Goal: Information Seeking & Learning: Learn about a topic

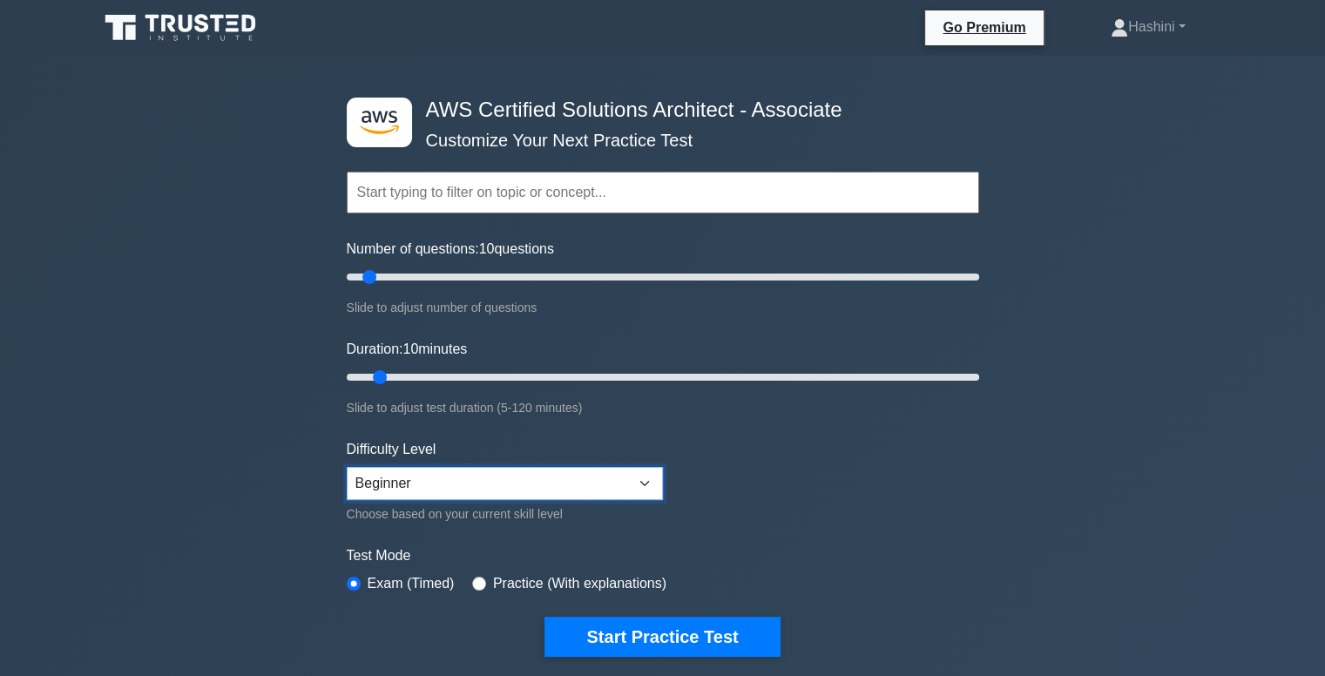
click at [402, 467] on select "Beginner Intermediate Expert" at bounding box center [505, 483] width 316 height 33
select select "expert"
click at [347, 467] on select "Beginner Intermediate Expert" at bounding box center [505, 483] width 316 height 33
drag, startPoint x: 366, startPoint y: 279, endPoint x: 401, endPoint y: 280, distance: 34.9
type input "20"
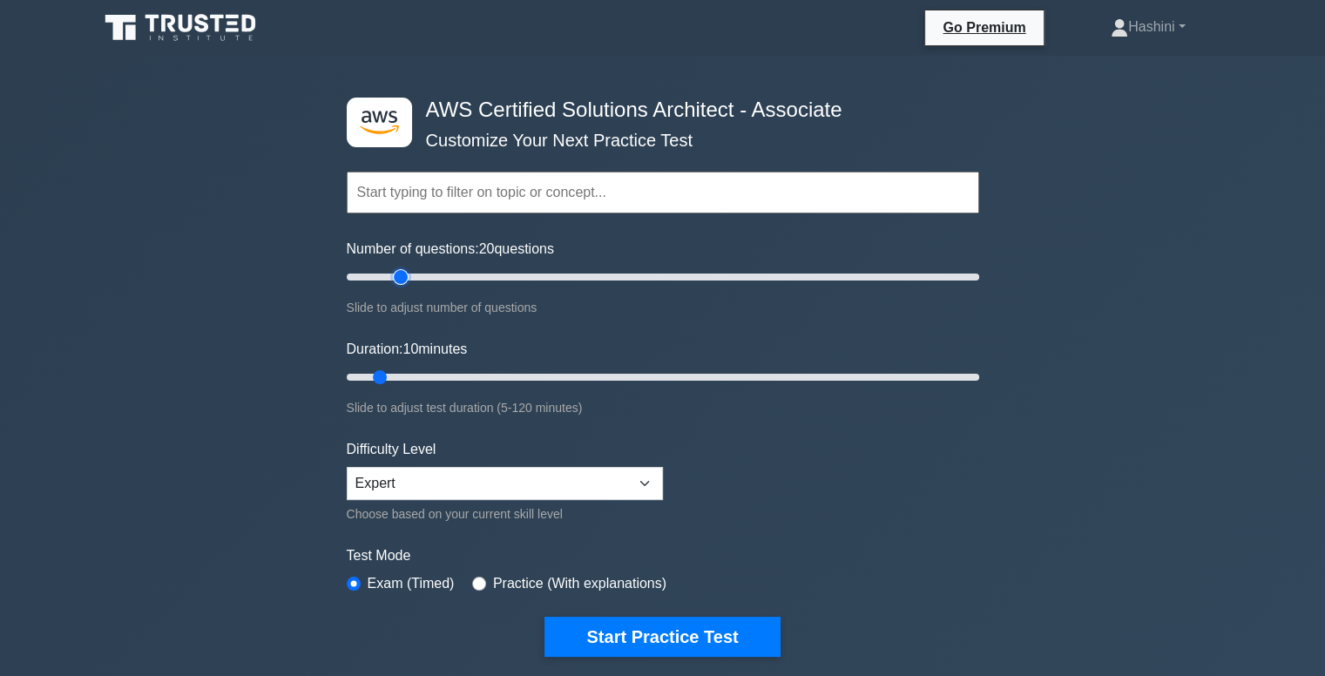
click at [401, 280] on input "Number of questions: 20 questions" at bounding box center [663, 277] width 632 height 21
drag, startPoint x: 377, startPoint y: 370, endPoint x: 428, endPoint y: 374, distance: 50.6
type input "20"
click at [428, 374] on input "Duration: 20 minutes" at bounding box center [663, 377] width 632 height 21
click at [439, 471] on select "Beginner Intermediate Expert" at bounding box center [505, 483] width 316 height 33
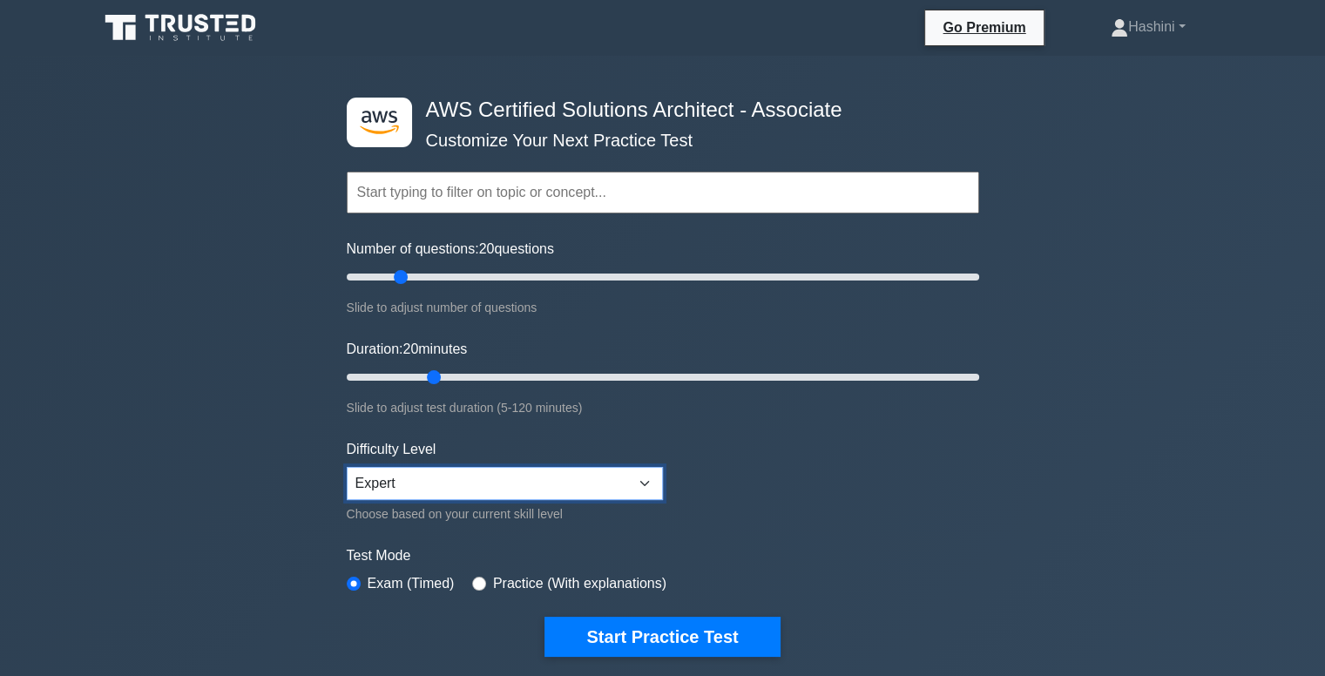
select select "intermediate"
click at [347, 467] on select "Beginner Intermediate Expert" at bounding box center [505, 483] width 316 height 33
click at [466, 205] on input "text" at bounding box center [663, 193] width 632 height 42
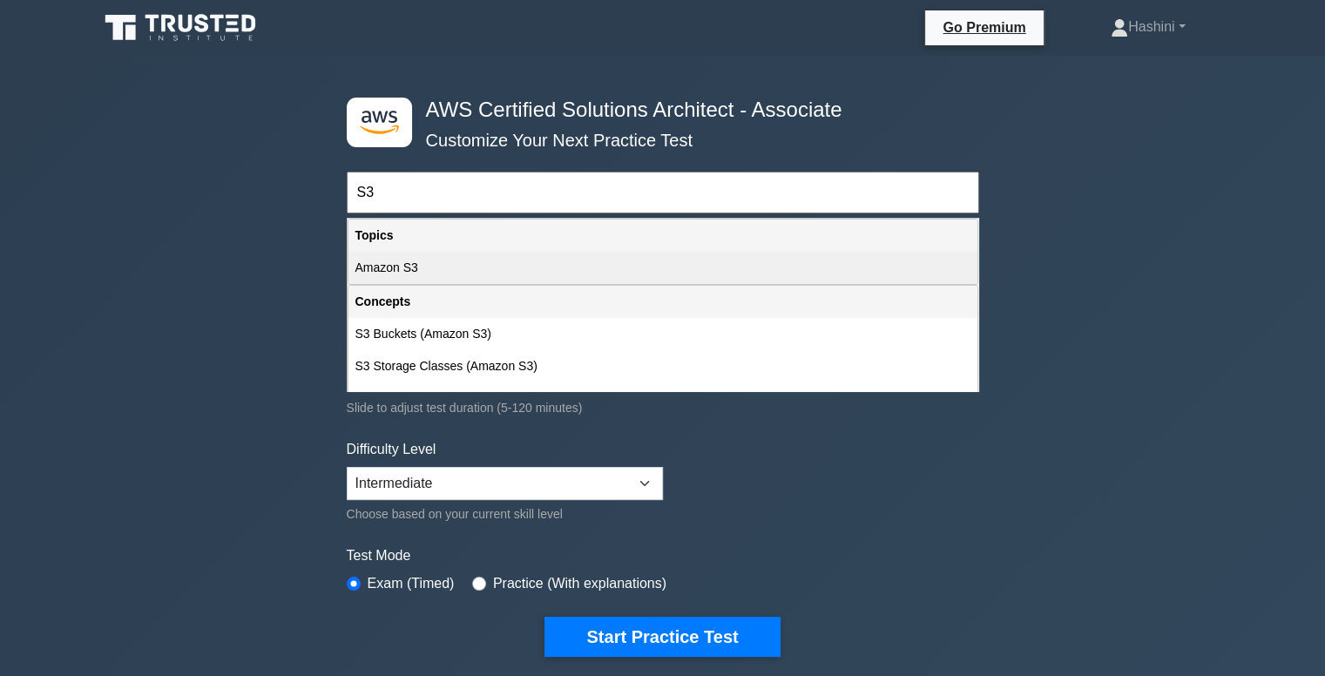
click at [444, 264] on div "Amazon S3" at bounding box center [662, 268] width 629 height 32
type input "Amazon S3"
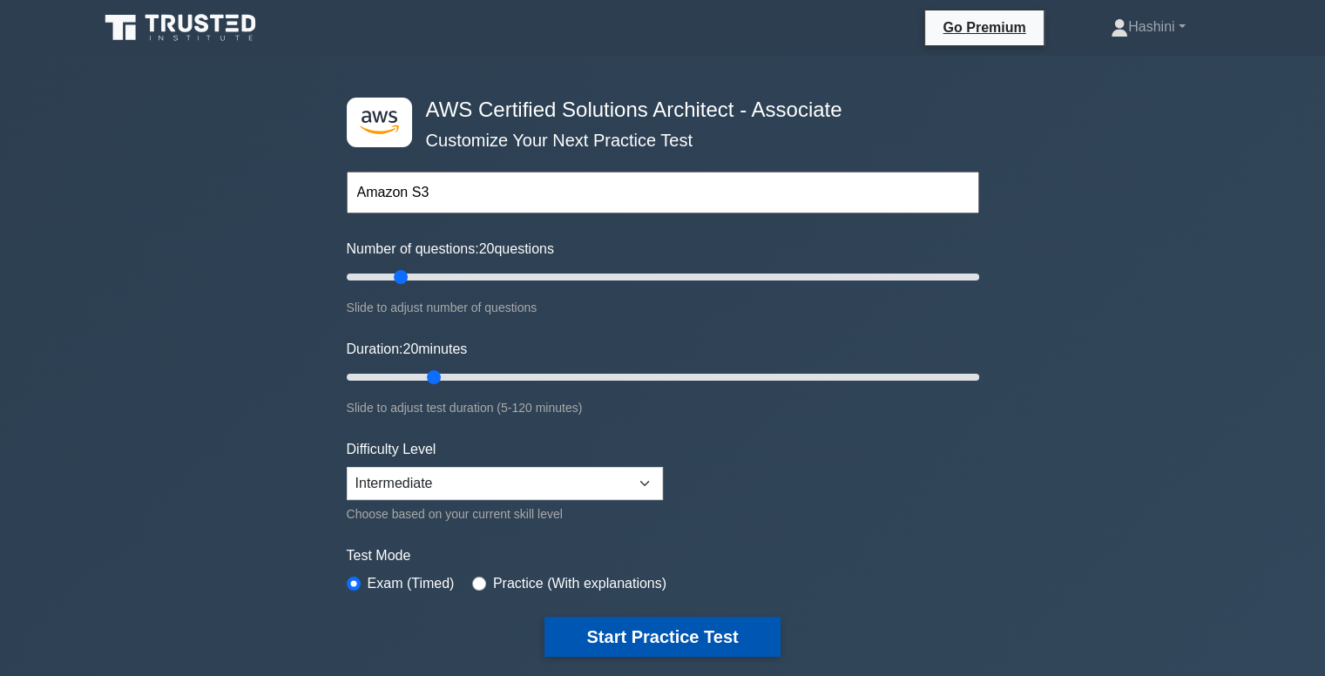
click at [697, 644] on button "Start Practice Test" at bounding box center [661, 637] width 235 height 40
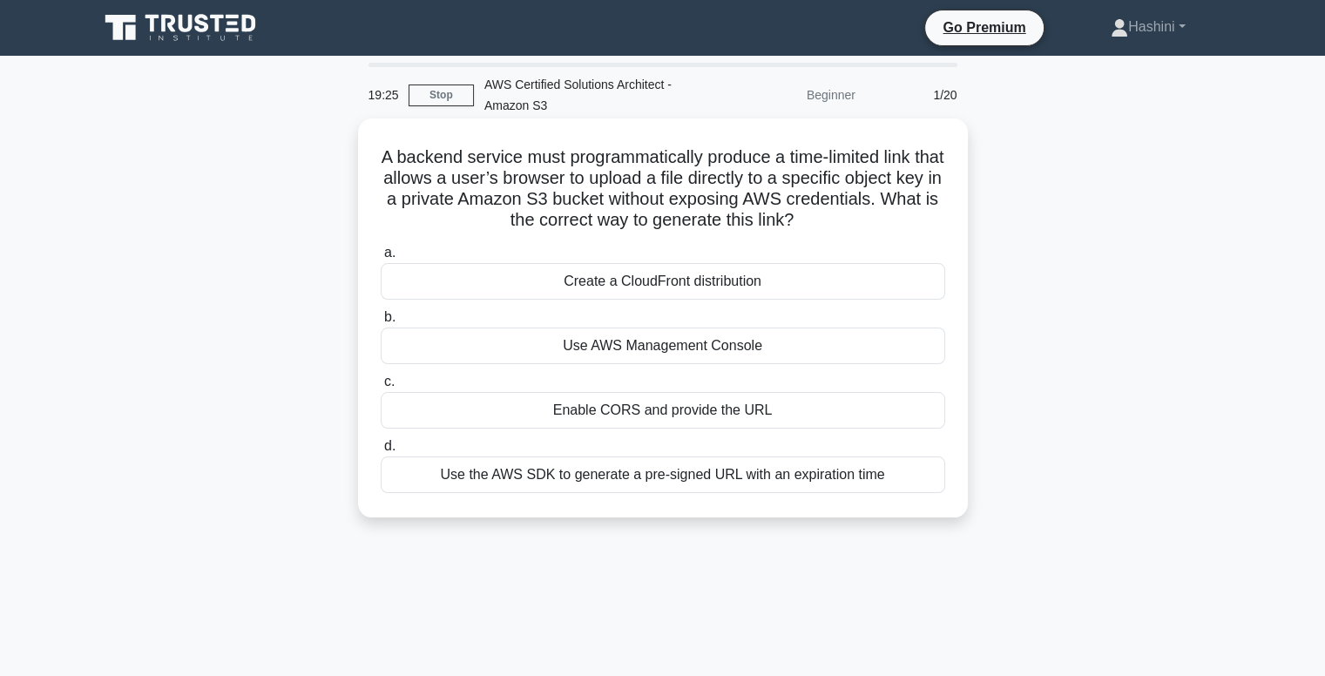
click at [798, 475] on div "Use the AWS SDK to generate a pre-signed URL with an expiration time" at bounding box center [663, 474] width 564 height 37
click at [381, 452] on input "d. Use the AWS SDK to generate a pre-signed URL with an expiration time" at bounding box center [381, 446] width 0 height 11
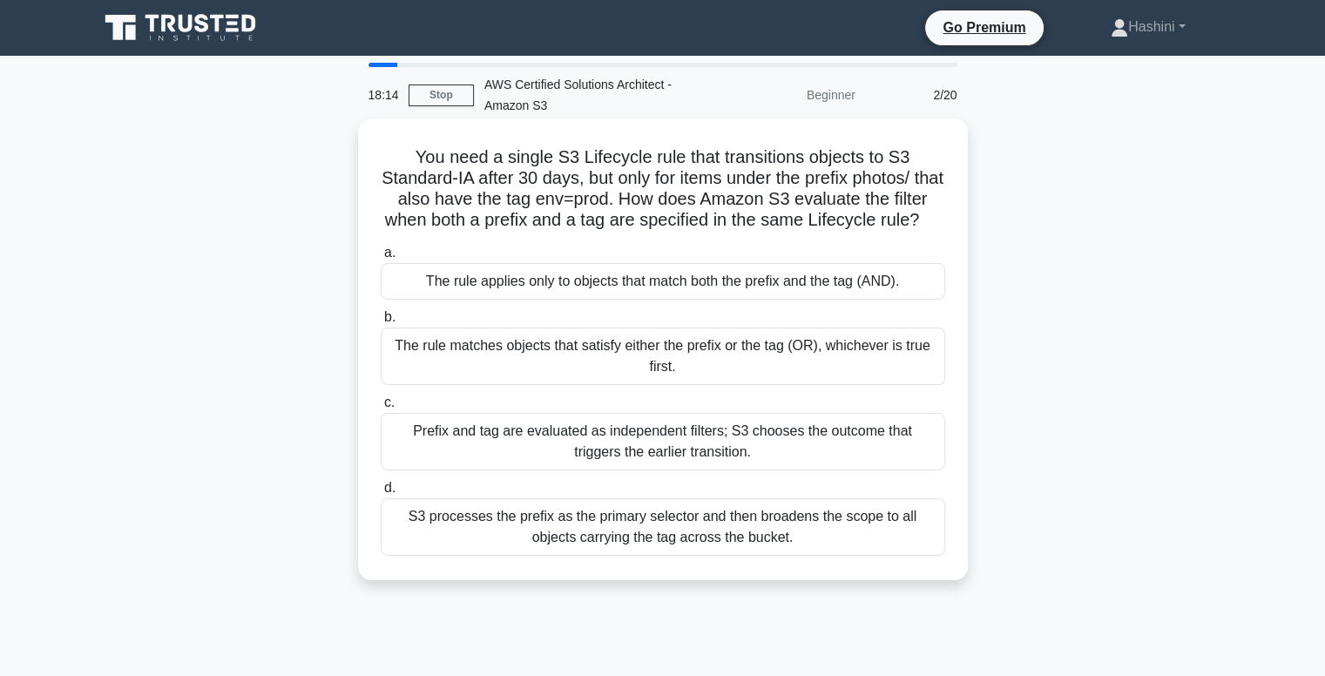
click at [636, 300] on div "The rule applies only to objects that match both the prefix and the tag (AND)." at bounding box center [663, 281] width 564 height 37
click at [381, 259] on input "a. The rule applies only to objects that match both the prefix and the tag (AND…" at bounding box center [381, 252] width 0 height 11
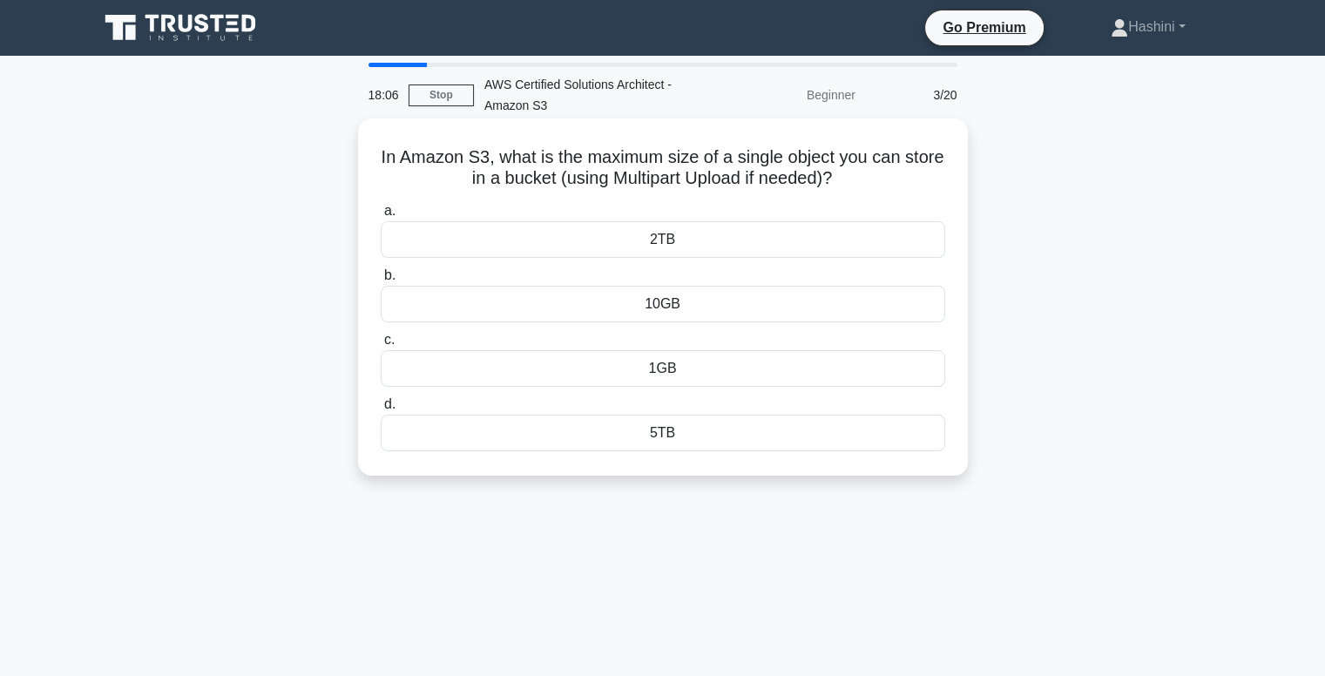
click at [669, 432] on div "5TB" at bounding box center [663, 433] width 564 height 37
click at [381, 410] on input "d. 5TB" at bounding box center [381, 404] width 0 height 11
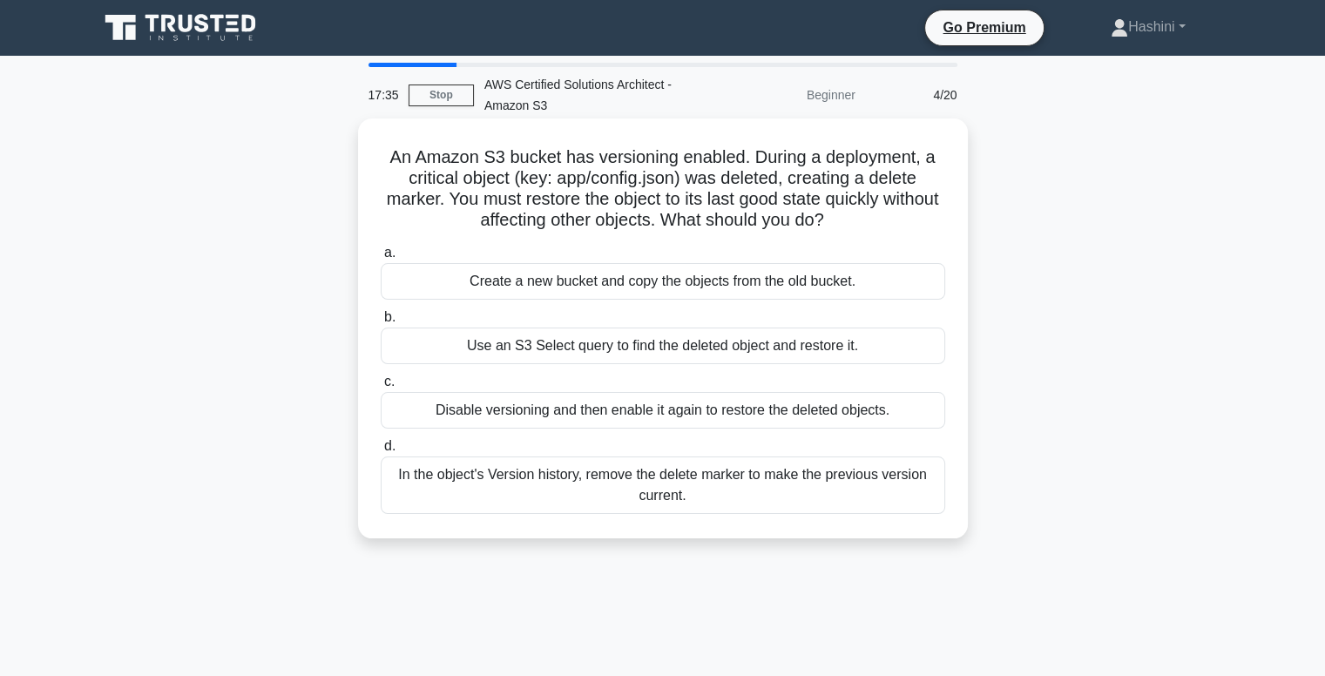
click at [878, 488] on div "In the object's Version history, remove the delete marker to make the previous …" at bounding box center [663, 484] width 564 height 57
click at [381, 452] on input "d. In the object's Version history, remove the delete marker to make the previo…" at bounding box center [381, 446] width 0 height 11
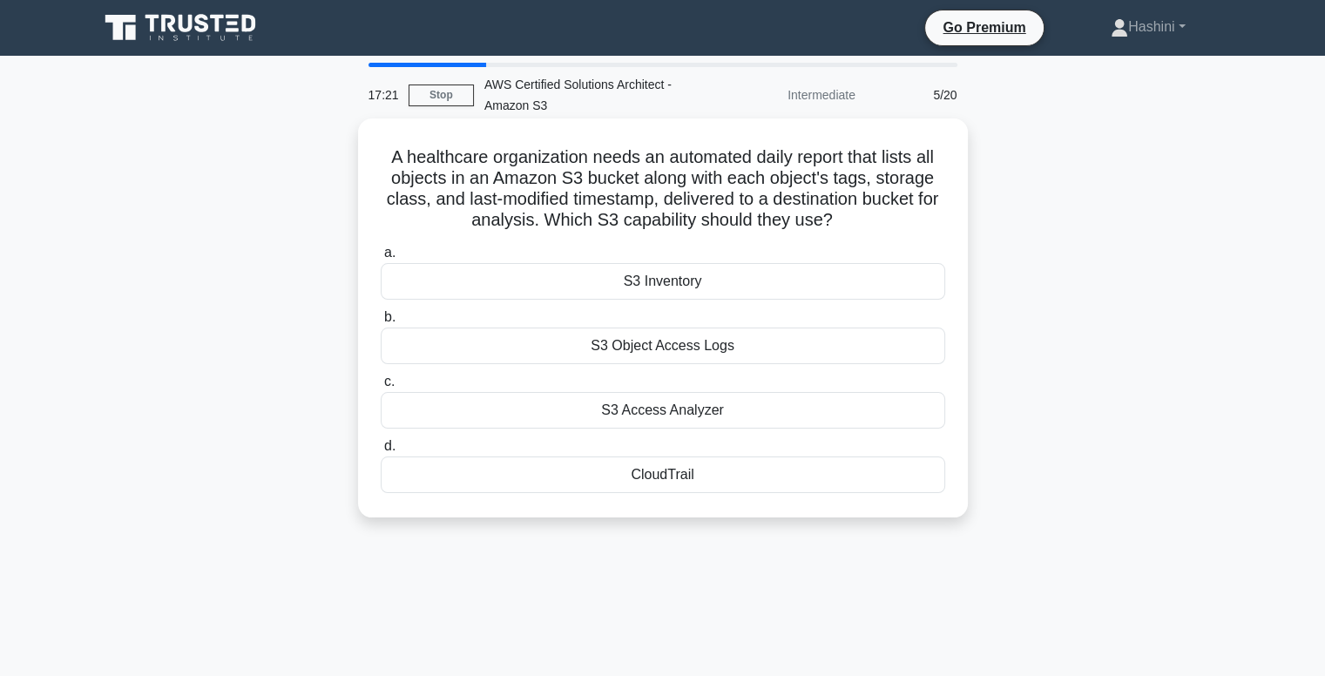
click at [767, 272] on div "S3 Inventory" at bounding box center [663, 281] width 564 height 37
click at [381, 259] on input "a. S3 Inventory" at bounding box center [381, 252] width 0 height 11
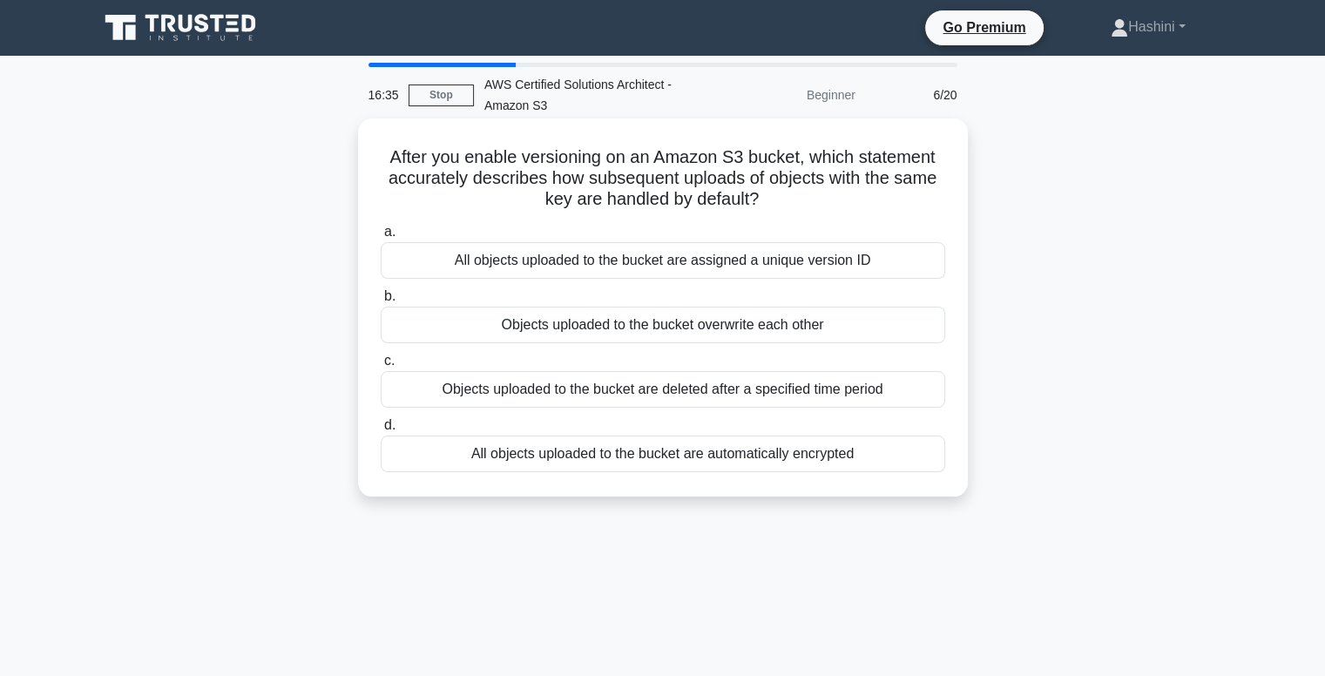
click at [759, 322] on div "Objects uploaded to the bucket overwrite each other" at bounding box center [663, 325] width 564 height 37
click at [381, 302] on input "b. Objects uploaded to the bucket overwrite each other" at bounding box center [381, 296] width 0 height 11
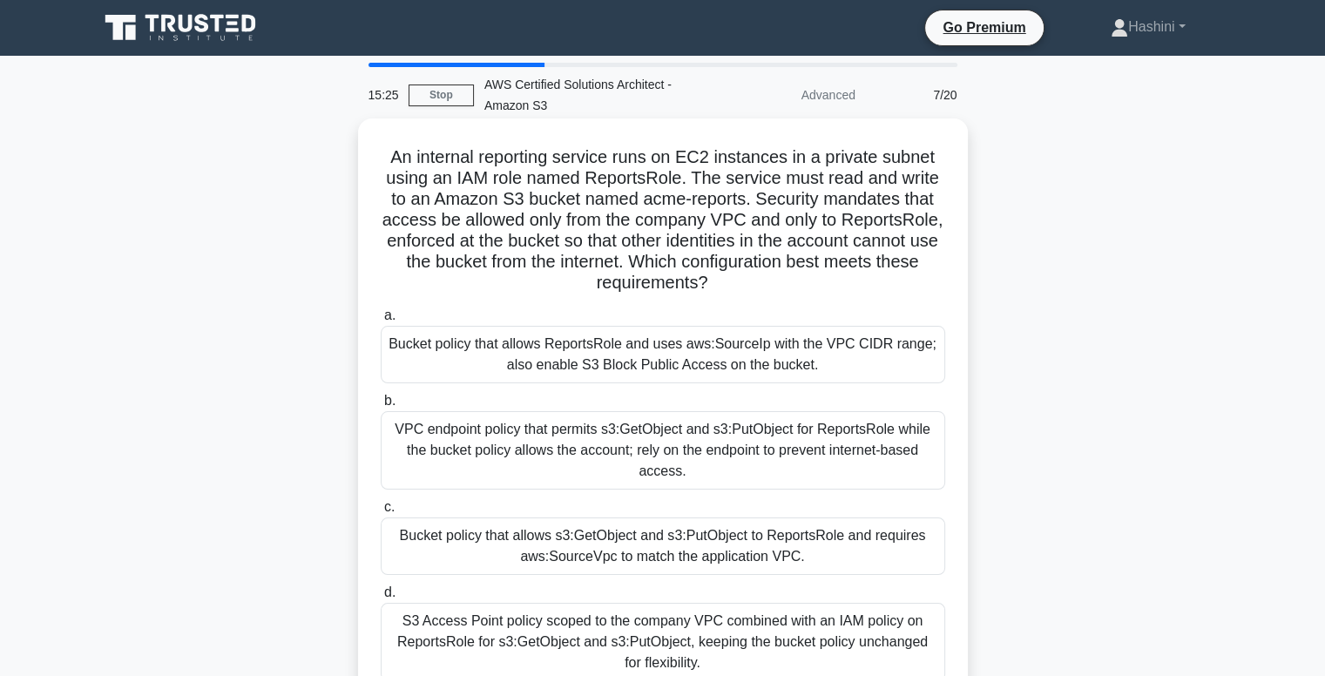
click at [790, 552] on div "Bucket policy that allows s3:GetObject and s3:PutObject to ReportsRole and requ…" at bounding box center [663, 545] width 564 height 57
click at [381, 513] on input "c. Bucket policy that allows s3:GetObject and s3:PutObject to ReportsRole and r…" at bounding box center [381, 507] width 0 height 11
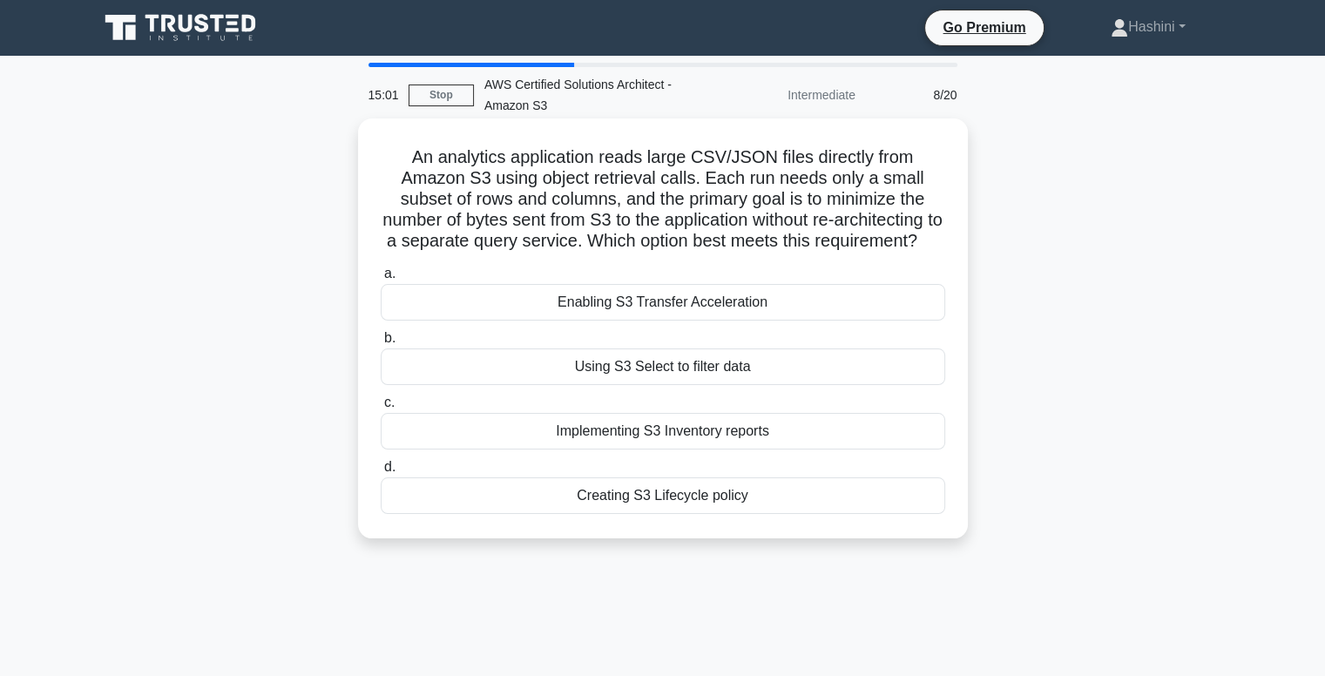
click at [819, 384] on div "Using S3 Select to filter data" at bounding box center [663, 366] width 564 height 37
click at [381, 344] on input "b. Using S3 Select to filter data" at bounding box center [381, 338] width 0 height 11
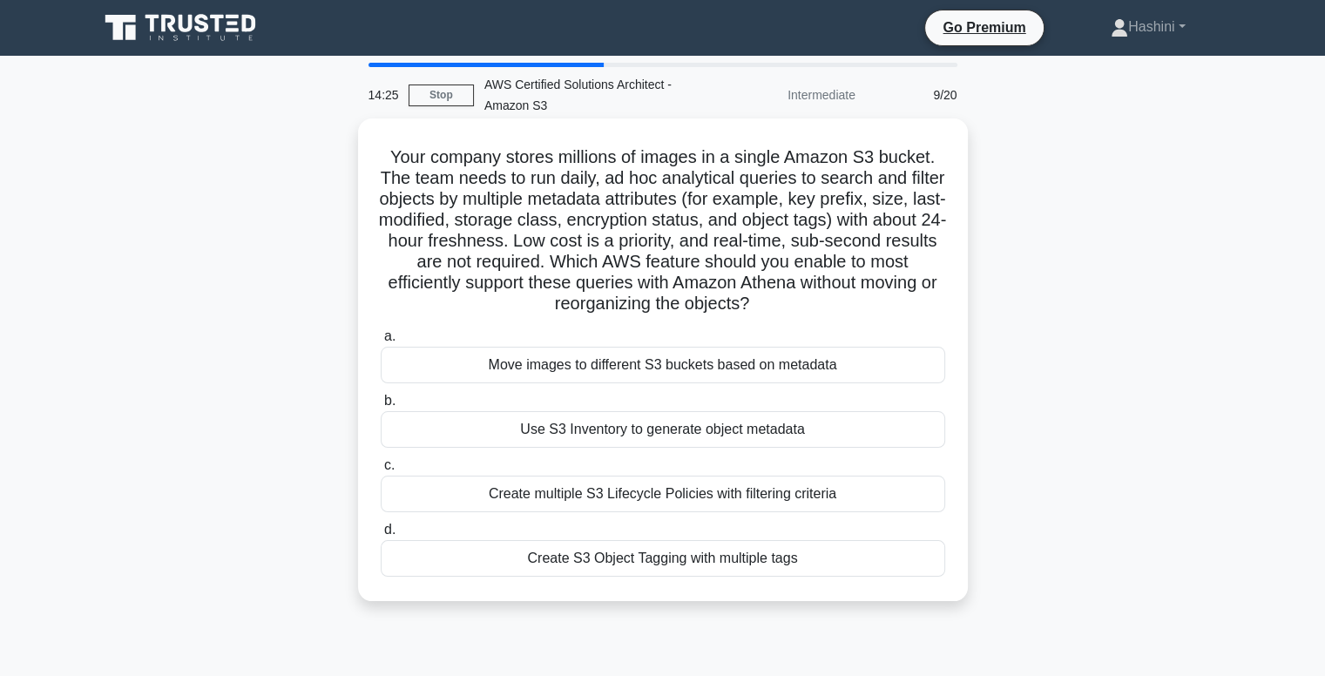
click at [839, 439] on div "Use S3 Inventory to generate object metadata" at bounding box center [663, 429] width 564 height 37
click at [381, 407] on input "b. Use S3 Inventory to generate object metadata" at bounding box center [381, 400] width 0 height 11
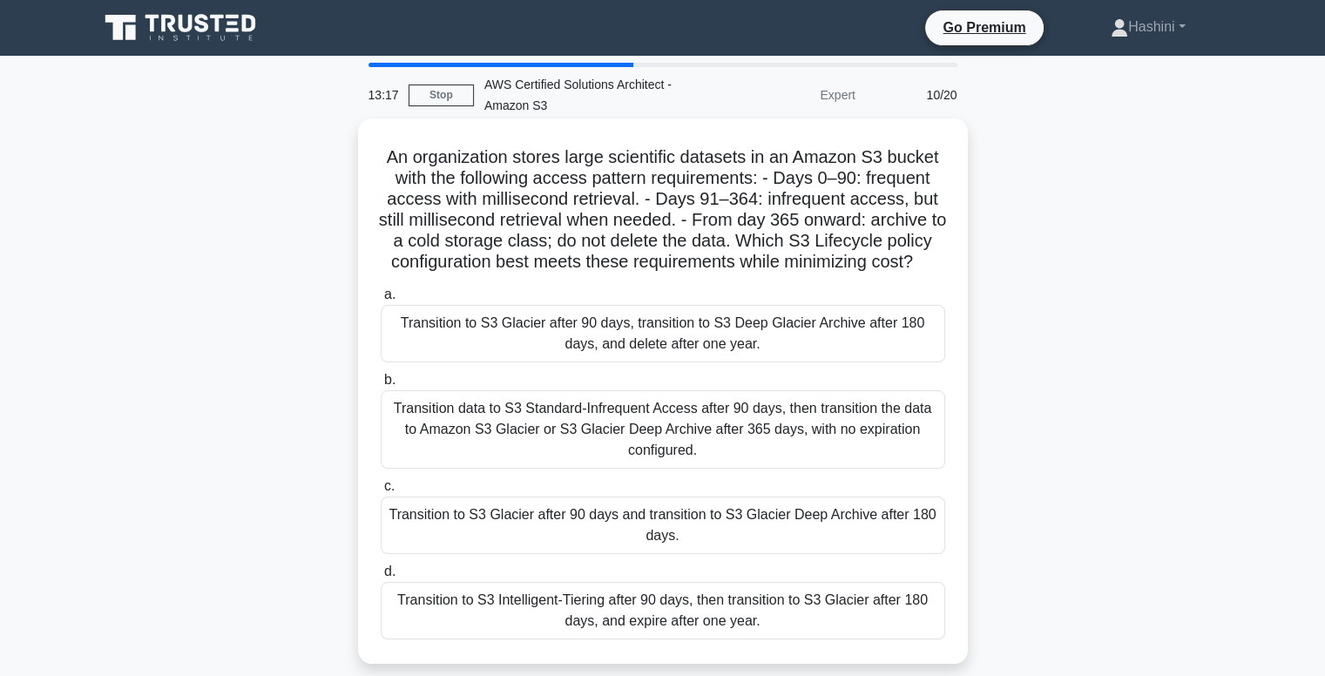
click at [888, 422] on div "Transition data to S3 Standard-Infrequent Access after 90 days, then transition…" at bounding box center [663, 429] width 564 height 78
click at [381, 386] on input "b. Transition data to S3 Standard-Infrequent Access after 90 days, then transit…" at bounding box center [381, 380] width 0 height 11
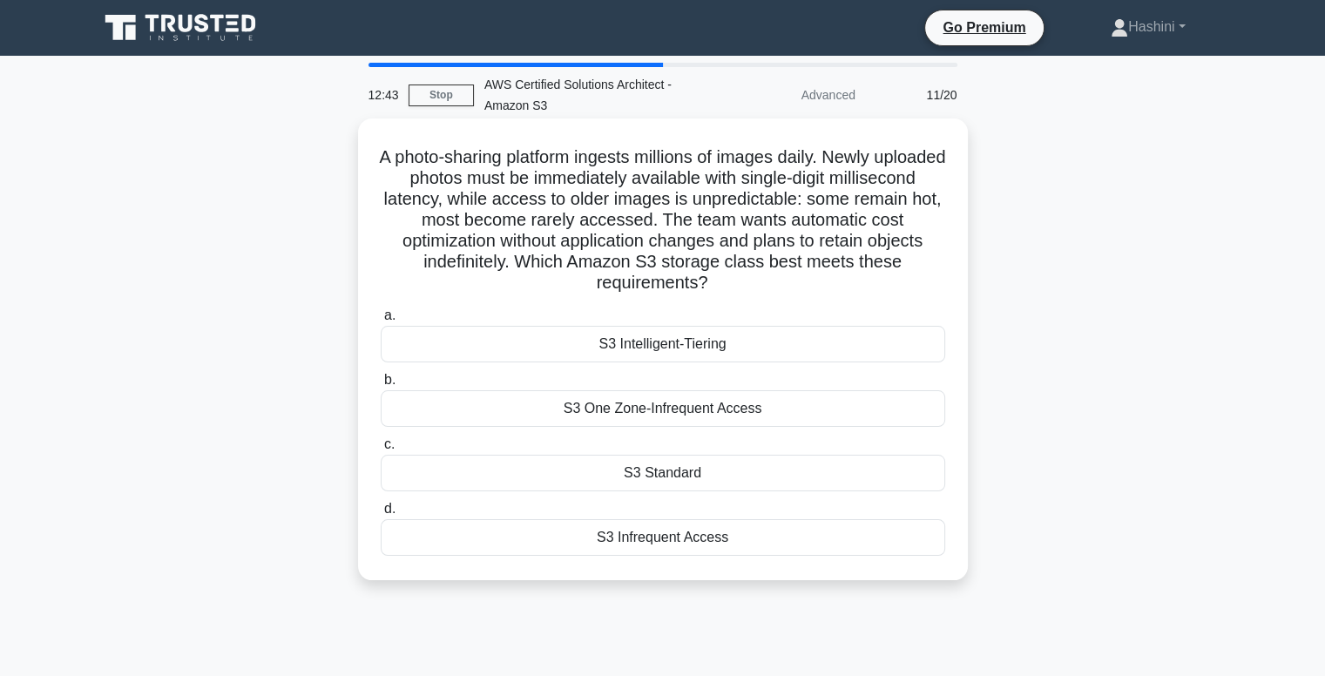
click at [823, 352] on div "S3 Intelligent-Tiering" at bounding box center [663, 344] width 564 height 37
click at [381, 321] on input "a. S3 Intelligent-Tiering" at bounding box center [381, 315] width 0 height 11
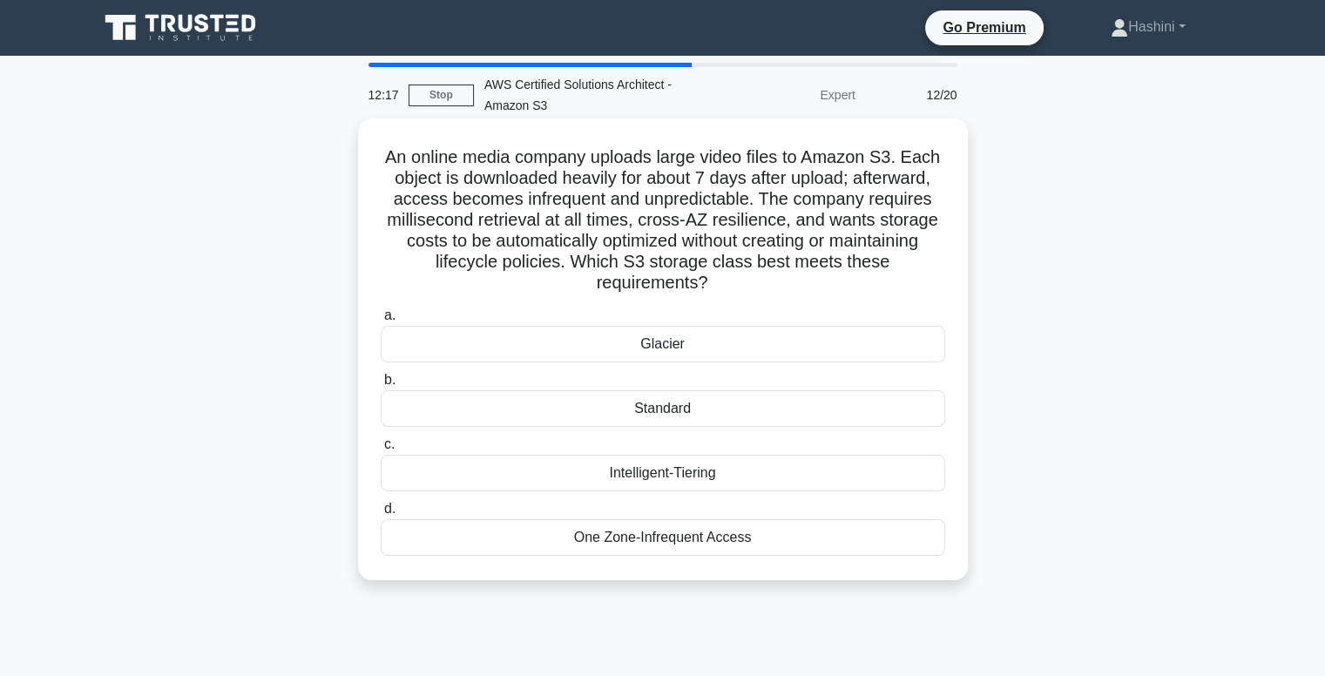
click at [767, 482] on div "Intelligent-Tiering" at bounding box center [663, 473] width 564 height 37
click at [381, 450] on input "c. Intelligent-Tiering" at bounding box center [381, 444] width 0 height 11
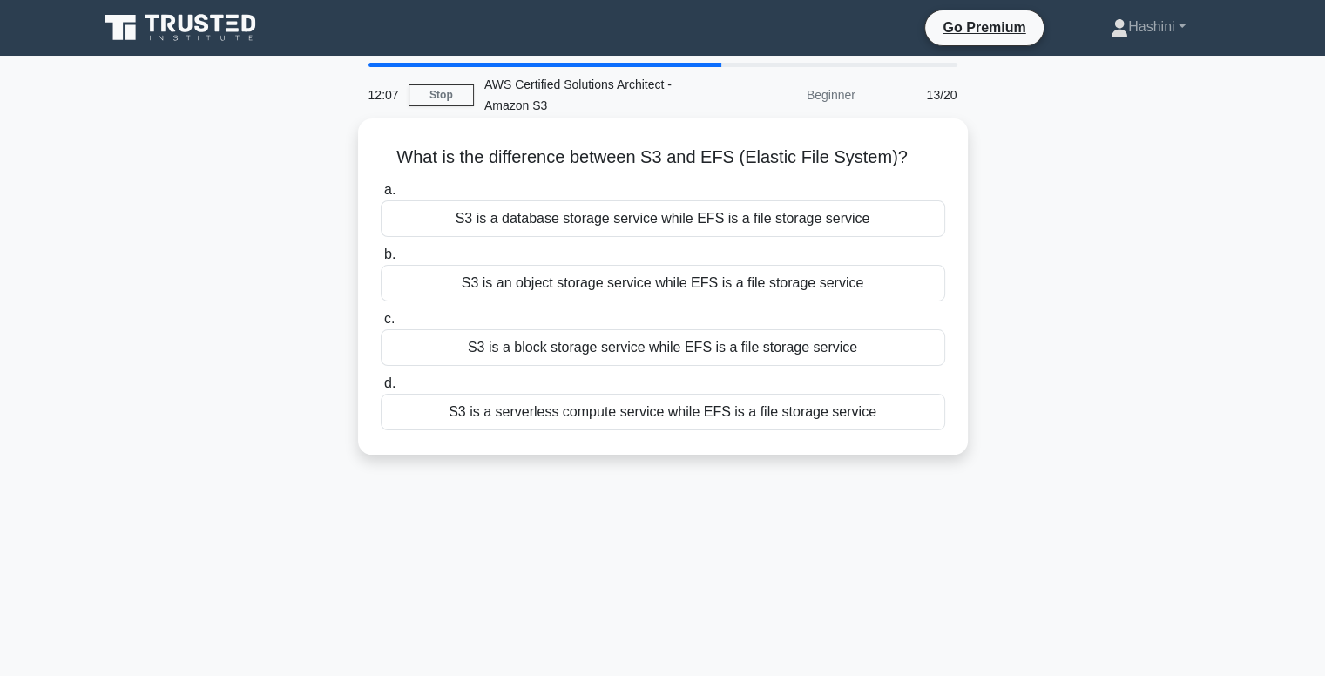
click at [868, 281] on div "S3 is an object storage service while EFS is a file storage service" at bounding box center [663, 283] width 564 height 37
click at [381, 260] on input "b. S3 is an object storage service while EFS is a file storage service" at bounding box center [381, 254] width 0 height 11
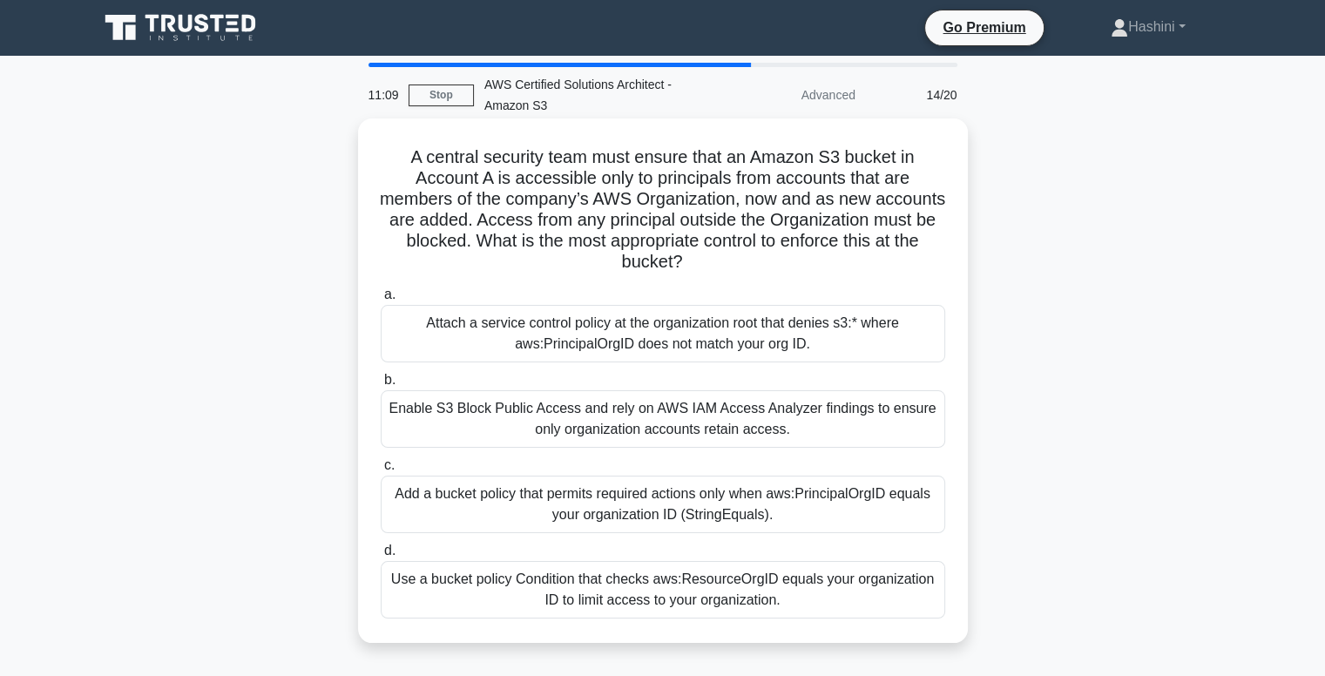
click at [791, 604] on div "Use a bucket policy Condition that checks aws:ResourceOrgID equals your organiz…" at bounding box center [663, 589] width 564 height 57
click at [381, 557] on input "d. Use a bucket policy Condition that checks aws:ResourceOrgID equals your orga…" at bounding box center [381, 550] width 0 height 11
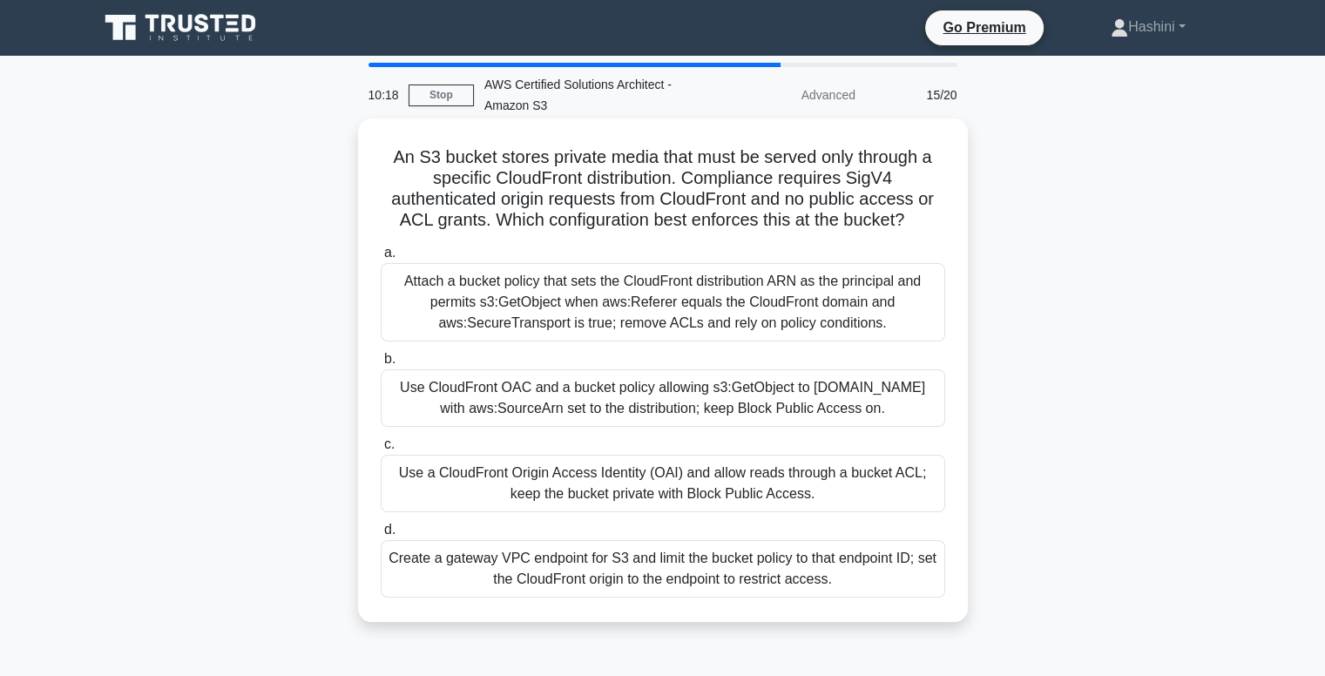
click at [766, 298] on div "Attach a bucket policy that sets the CloudFront distribution ARN as the princip…" at bounding box center [663, 302] width 564 height 78
click at [381, 259] on input "a. Attach a bucket policy that sets the CloudFront distribution ARN as the prin…" at bounding box center [381, 252] width 0 height 11
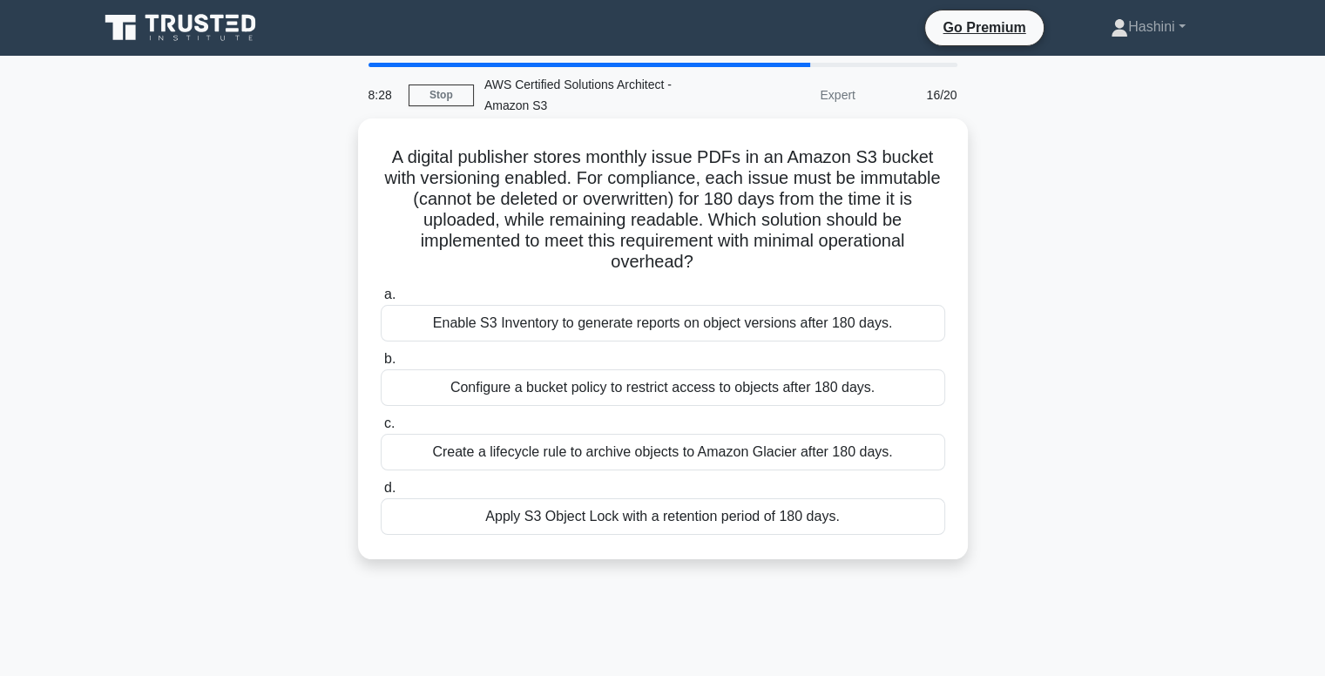
click at [768, 517] on div "Apply S3 Object Lock with a retention period of 180 days." at bounding box center [663, 516] width 564 height 37
click at [381, 494] on input "d. Apply S3 Object Lock with a retention period of 180 days." at bounding box center [381, 488] width 0 height 11
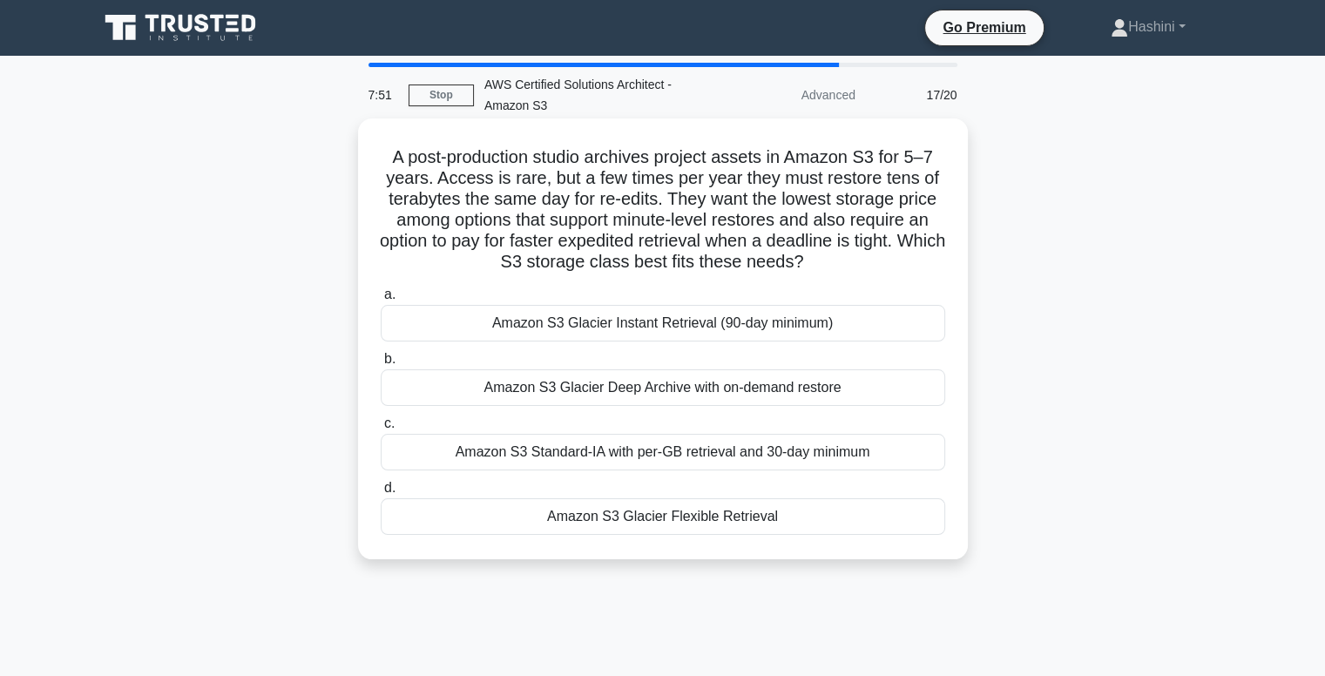
click at [648, 395] on div "Amazon S3 Glacier Deep Archive with on-demand restore" at bounding box center [663, 387] width 564 height 37
click at [381, 365] on input "b. Amazon S3 Glacier Deep Archive with on-demand restore" at bounding box center [381, 359] width 0 height 11
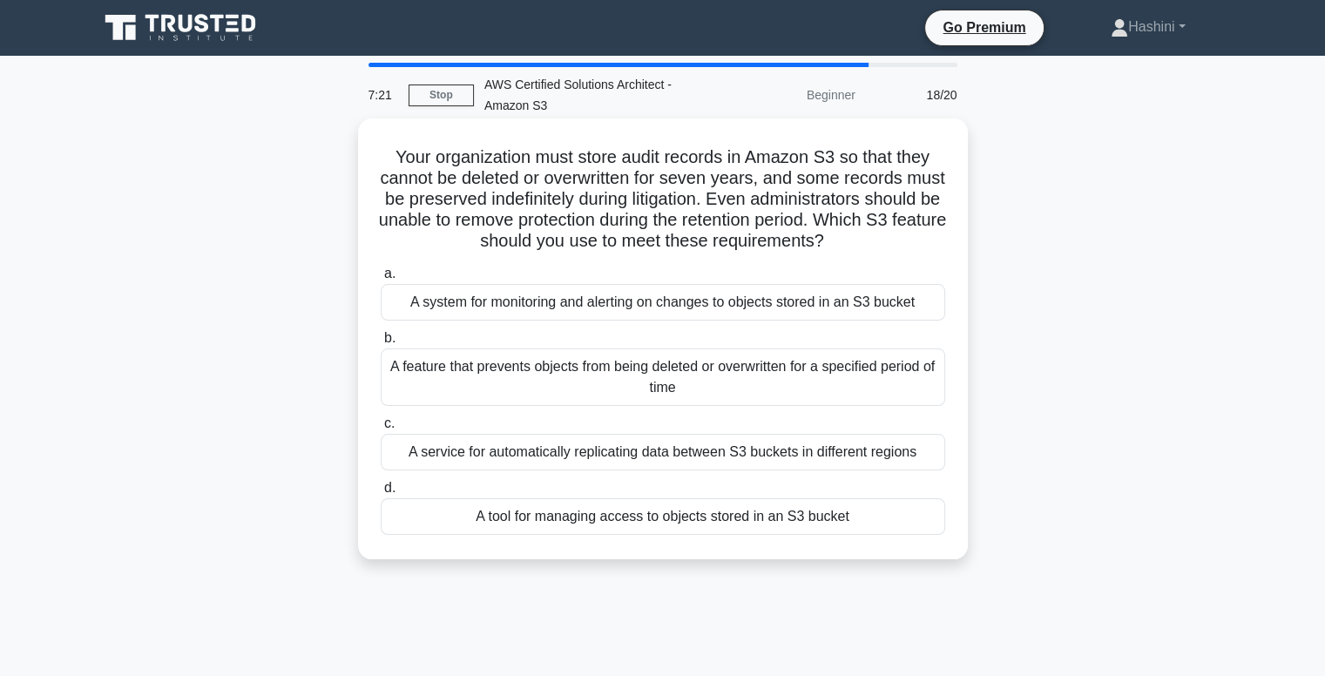
click at [669, 385] on div "A feature that prevents objects from being deleted or overwritten for a specifi…" at bounding box center [663, 376] width 564 height 57
click at [381, 344] on input "b. A feature that prevents objects from being deleted or overwritten for a spec…" at bounding box center [381, 338] width 0 height 11
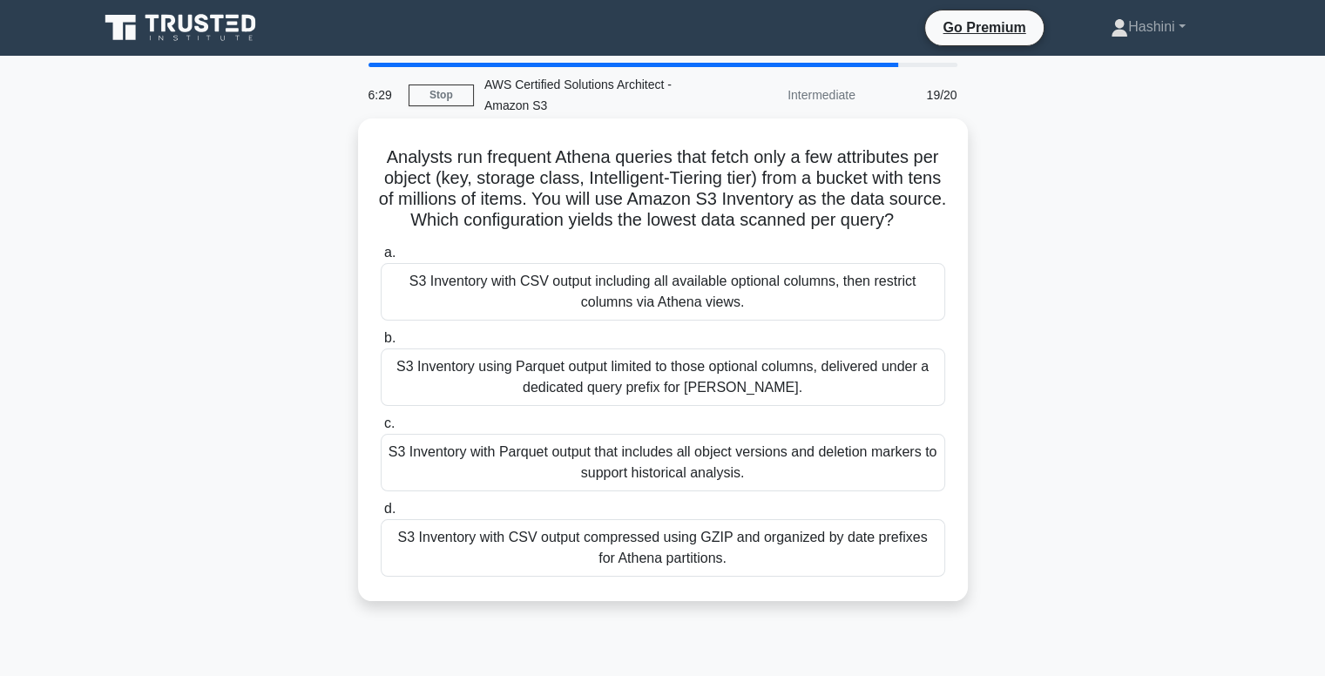
click at [639, 406] on div "S3 Inventory using Parquet output limited to those optional columns, delivered …" at bounding box center [663, 376] width 564 height 57
click at [381, 344] on input "b. S3 Inventory using Parquet output limited to those optional columns, deliver…" at bounding box center [381, 338] width 0 height 11
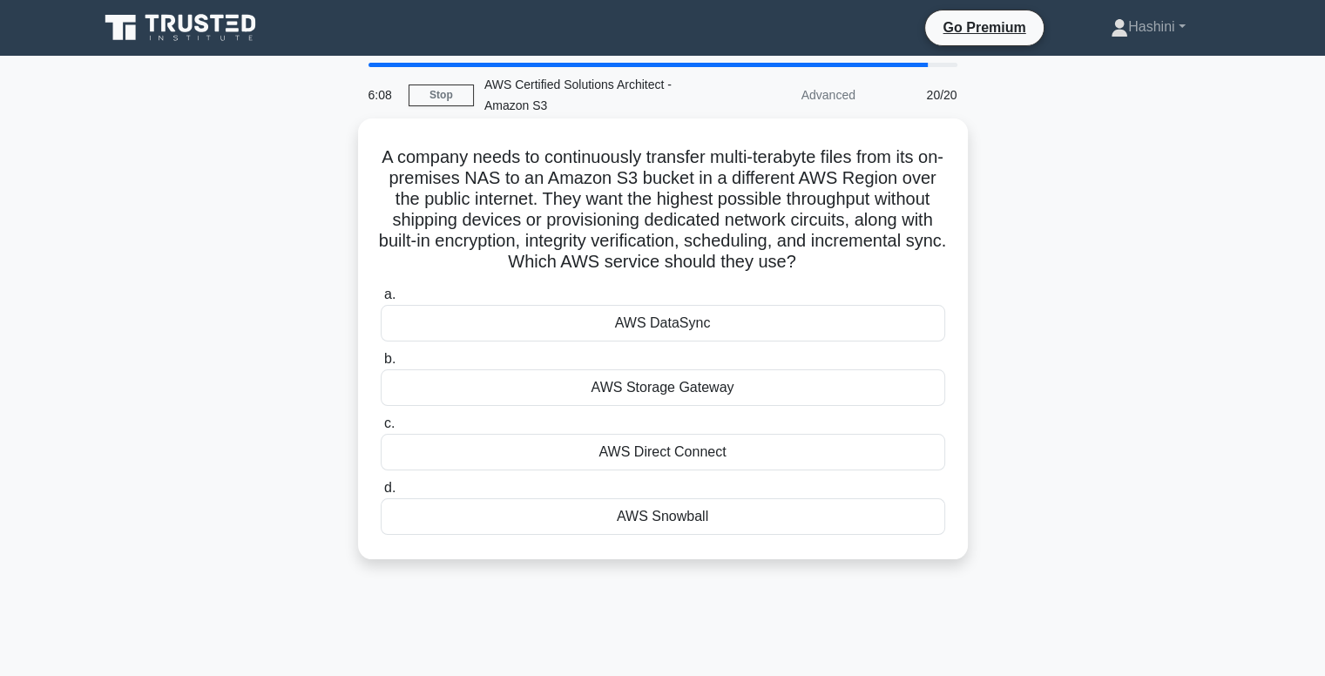
click at [637, 402] on div "AWS Storage Gateway" at bounding box center [663, 387] width 564 height 37
click at [381, 365] on input "b. AWS Storage Gateway" at bounding box center [381, 359] width 0 height 11
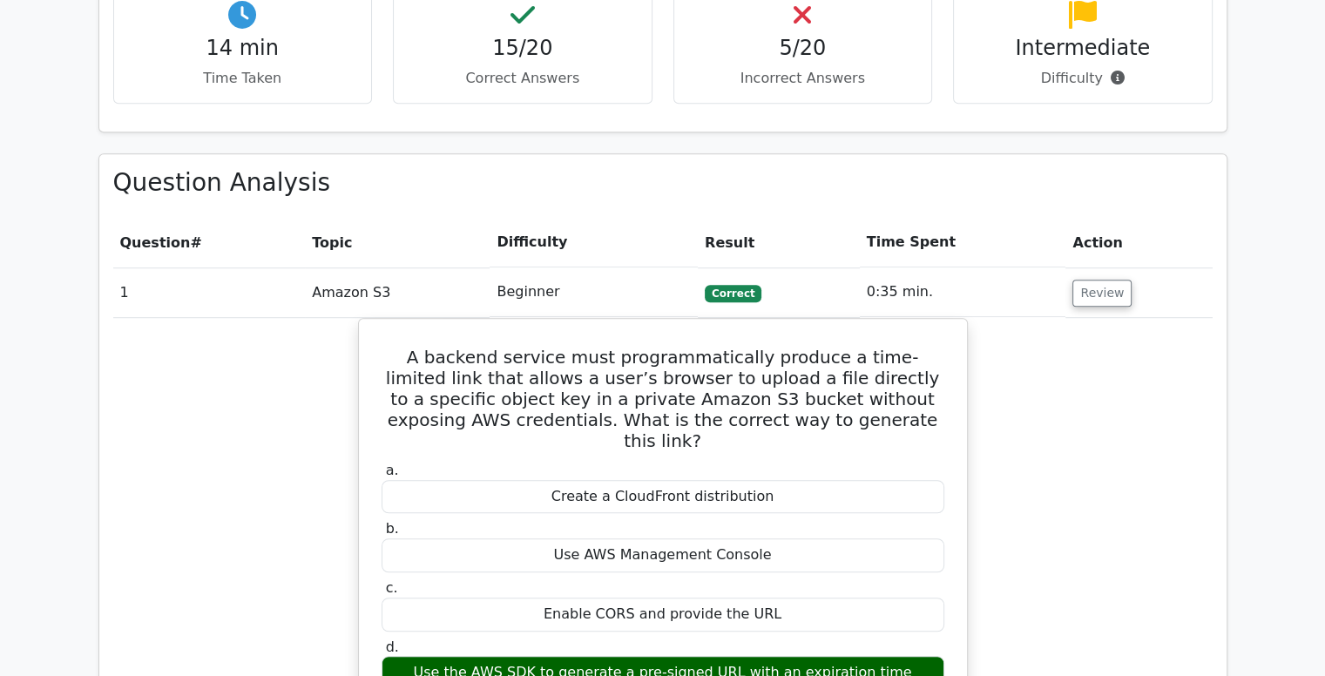
scroll to position [1062, 0]
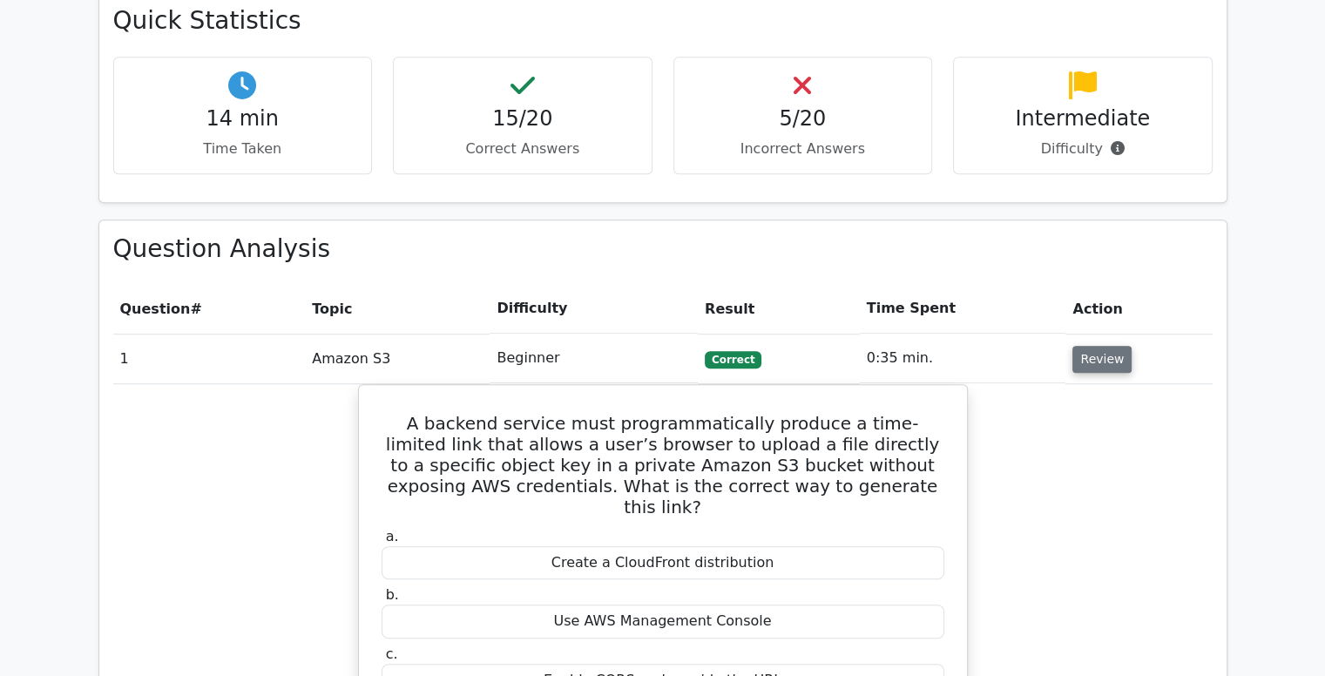
click at [1099, 346] on button "Review" at bounding box center [1101, 359] width 59 height 27
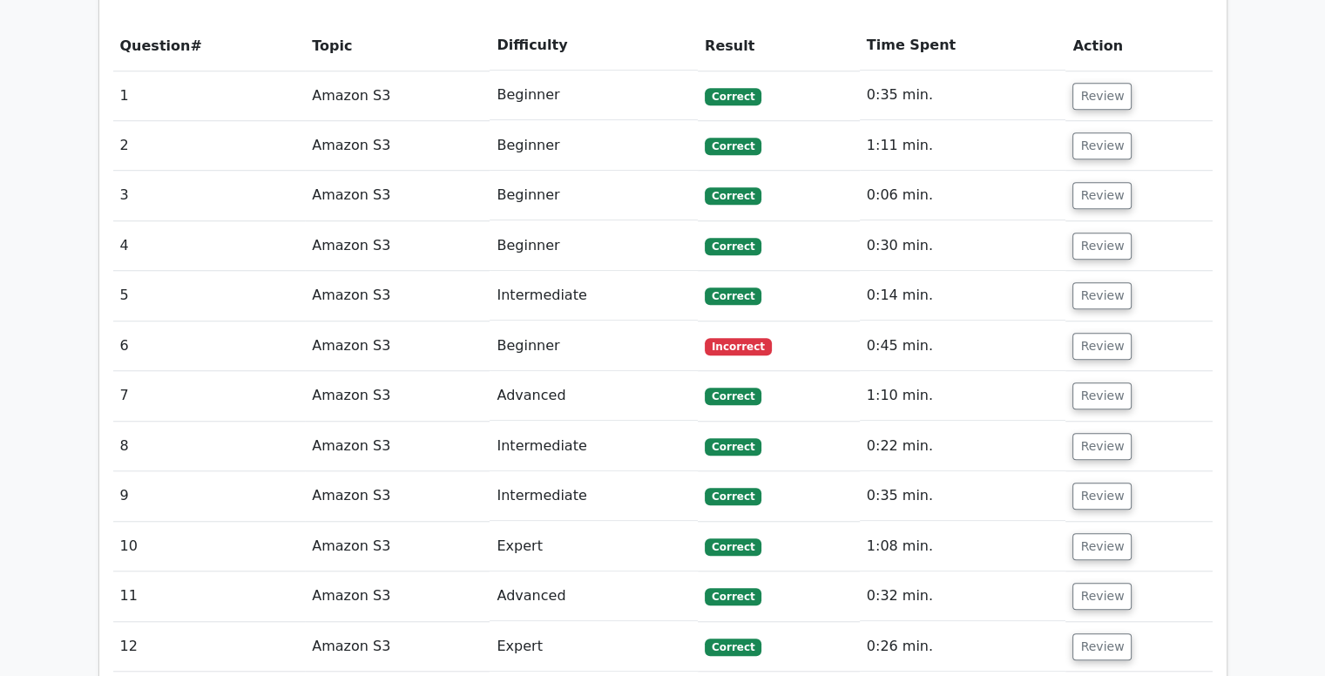
scroll to position [1309, 0]
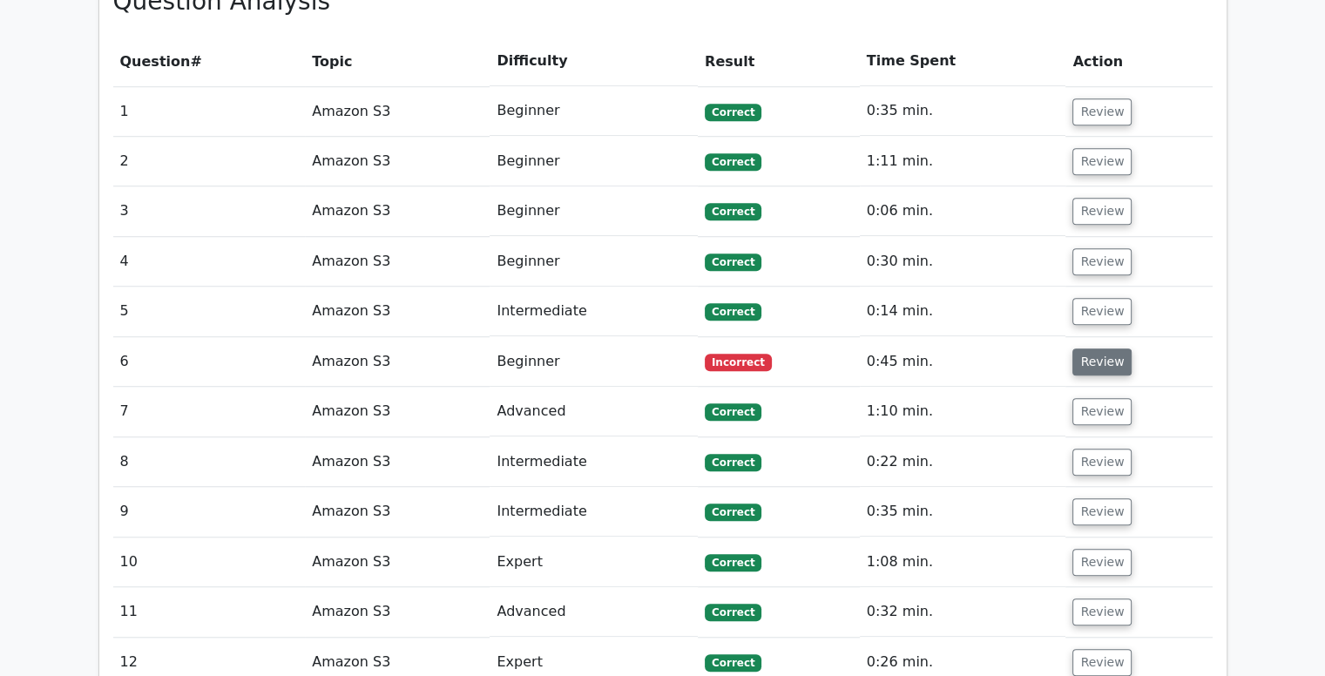
click at [1098, 348] on button "Review" at bounding box center [1101, 361] width 59 height 27
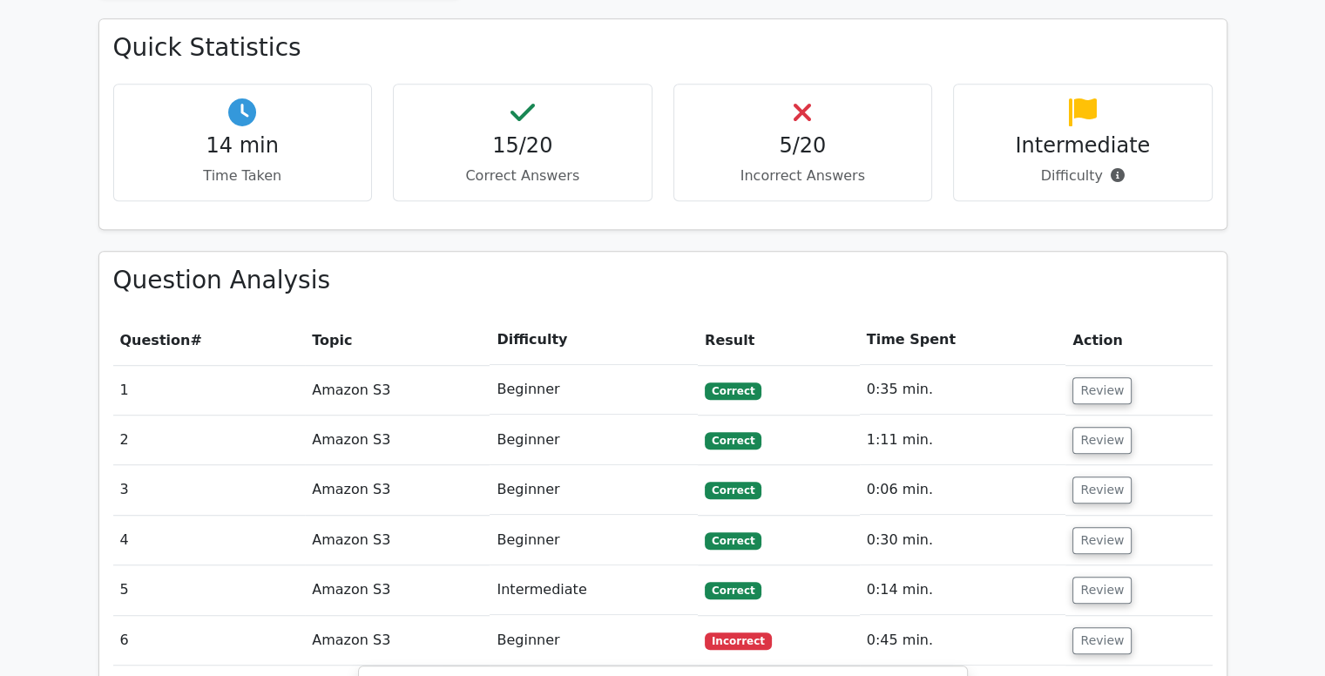
scroll to position [1031, 0]
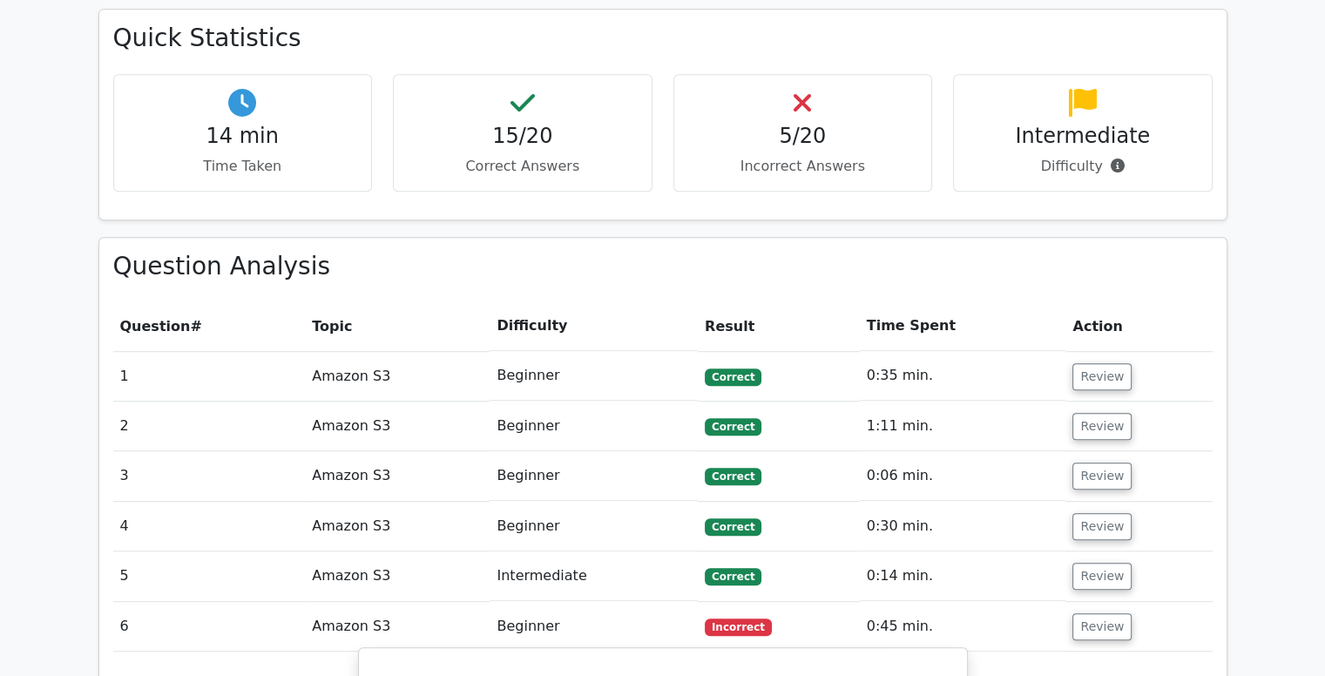
drag, startPoint x: 383, startPoint y: 610, endPoint x: 822, endPoint y: 674, distance: 443.8
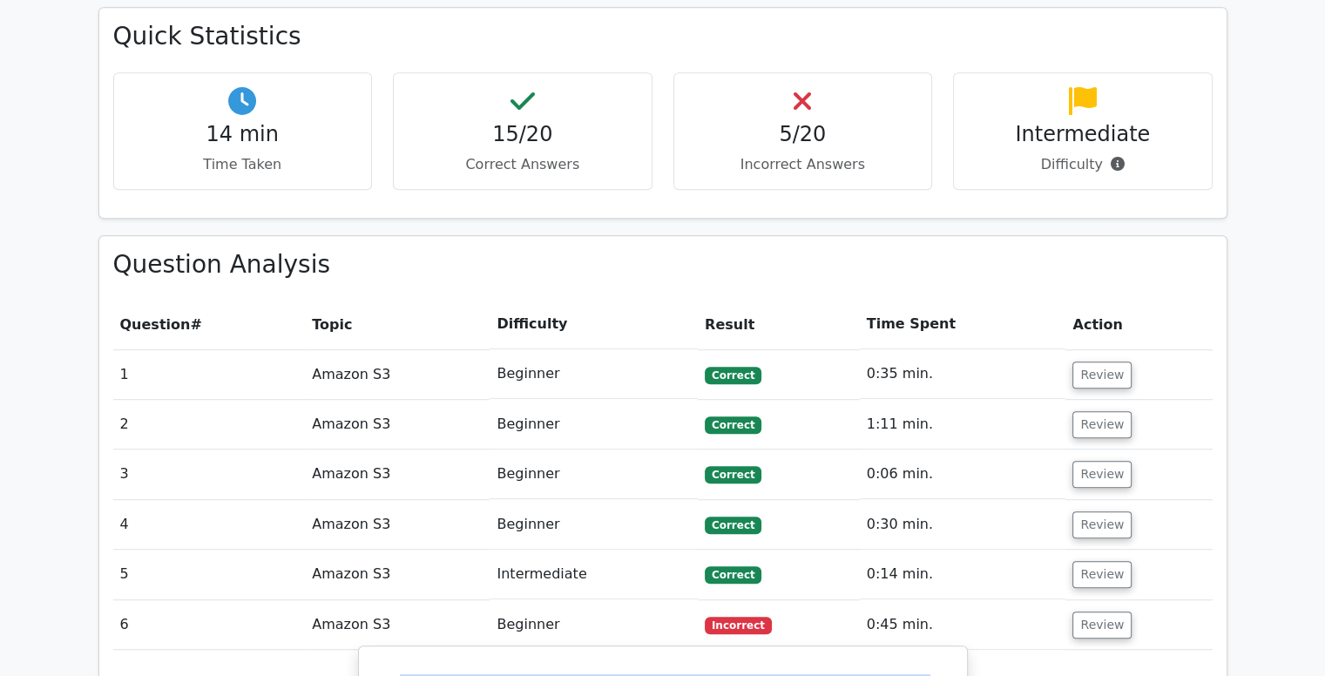
drag, startPoint x: 768, startPoint y: 639, endPoint x: 369, endPoint y: 587, distance: 402.3
copy h5 "After you enable versioning on an Amazon S3 bucket, which statement accurately …"
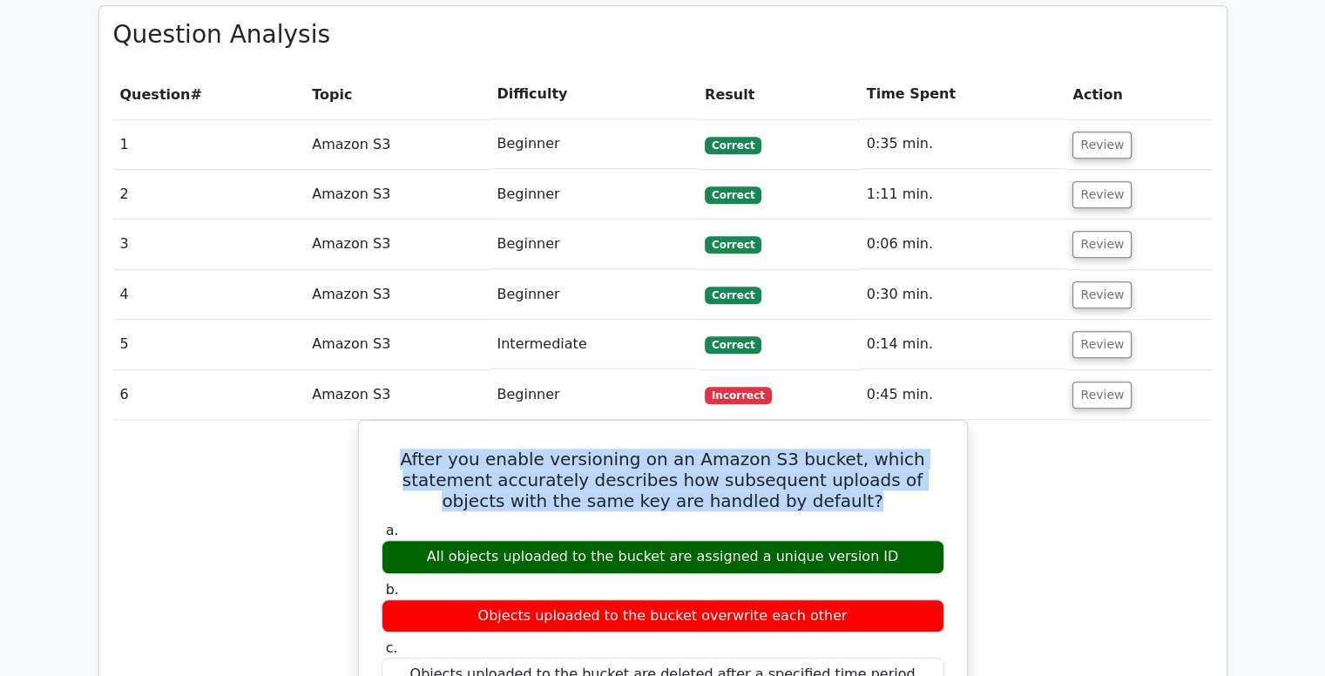
scroll to position [1293, 0]
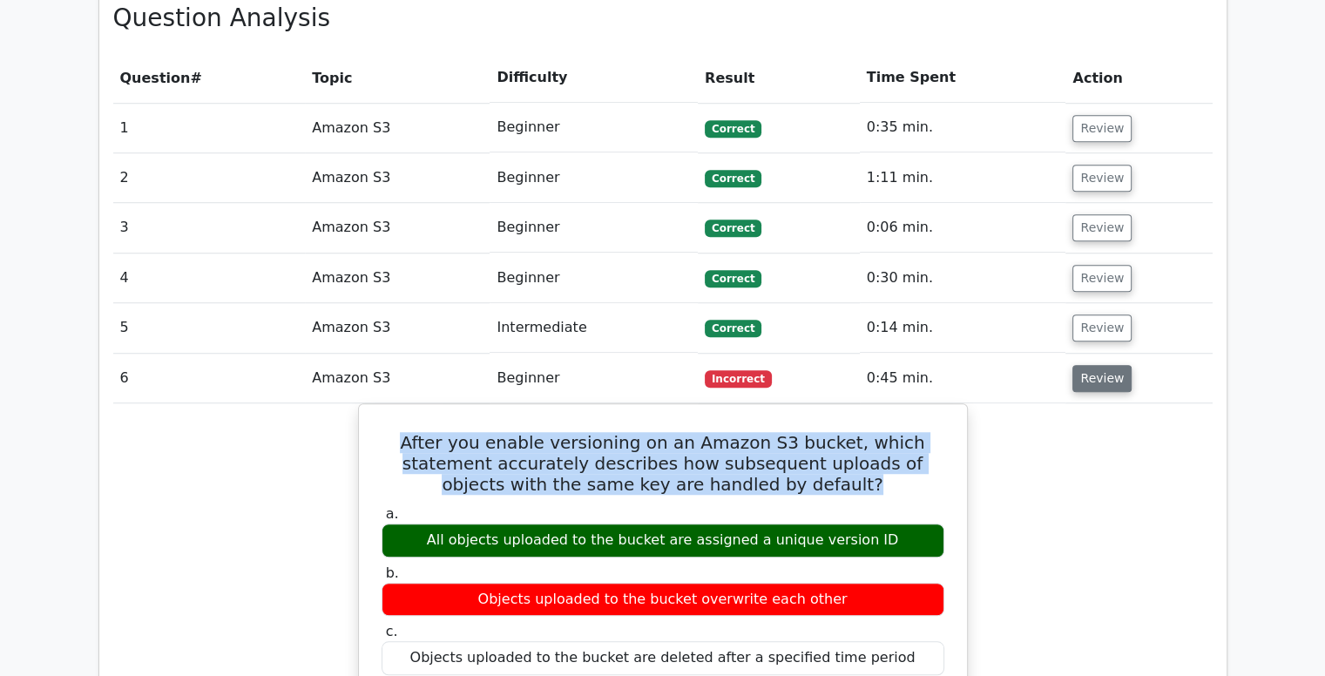
click at [1102, 365] on button "Review" at bounding box center [1101, 378] width 59 height 27
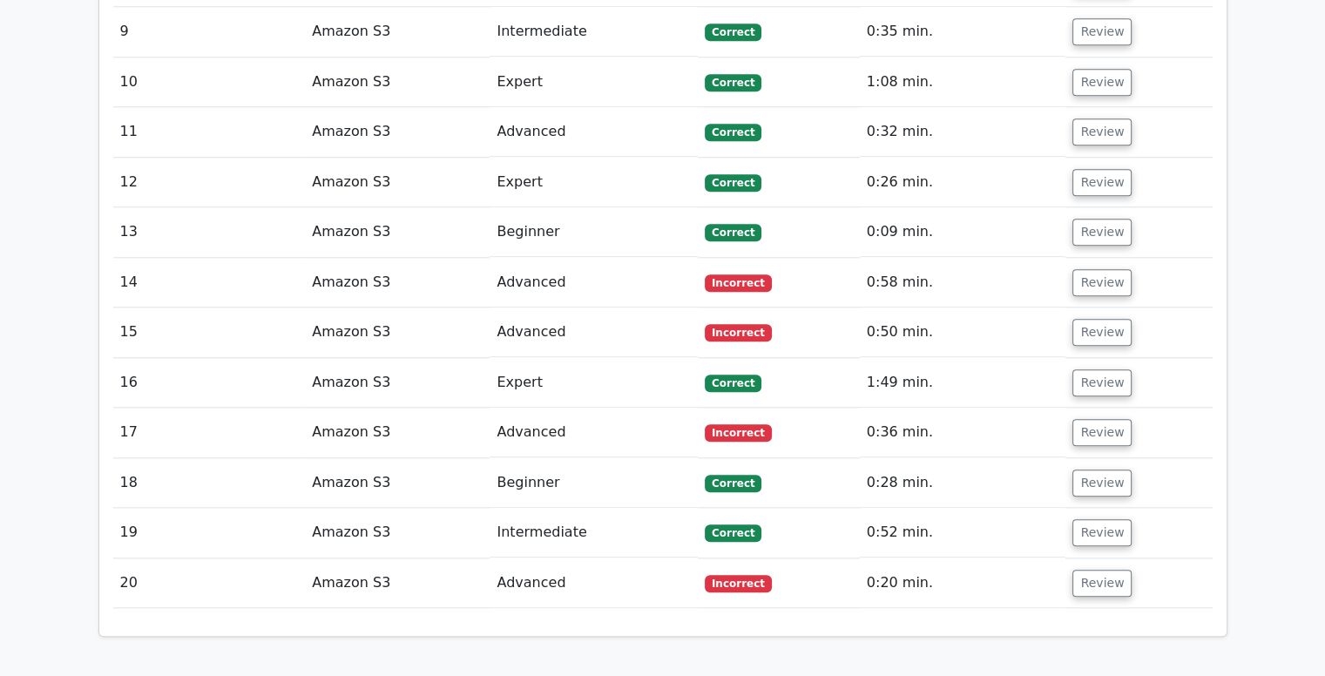
scroll to position [1790, 0]
click at [1087, 268] on button "Review" at bounding box center [1101, 281] width 59 height 27
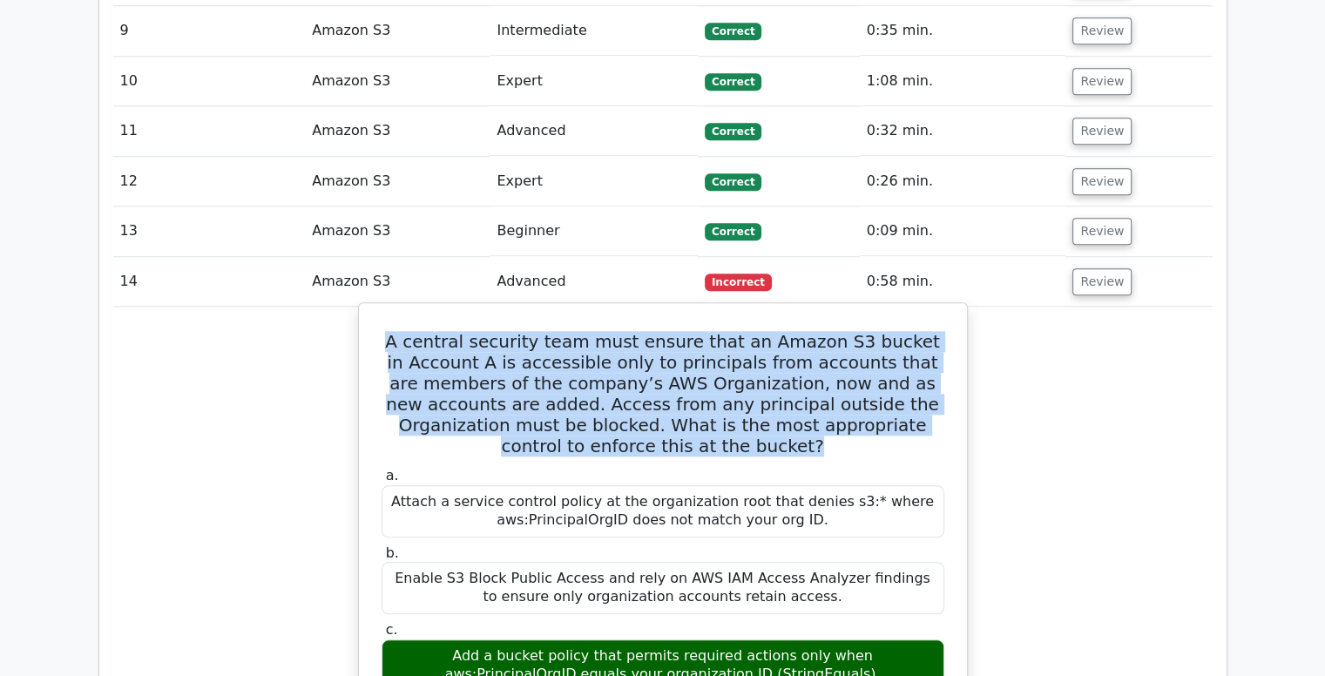
drag, startPoint x: 715, startPoint y: 356, endPoint x: 390, endPoint y: 256, distance: 340.0
click at [390, 331] on h5 "A central security team must ensure that an Amazon S3 bucket in Account A is ac…" at bounding box center [663, 393] width 566 height 125
copy h5 "A central security team must ensure that an Amazon S3 bucket in Account A is ac…"
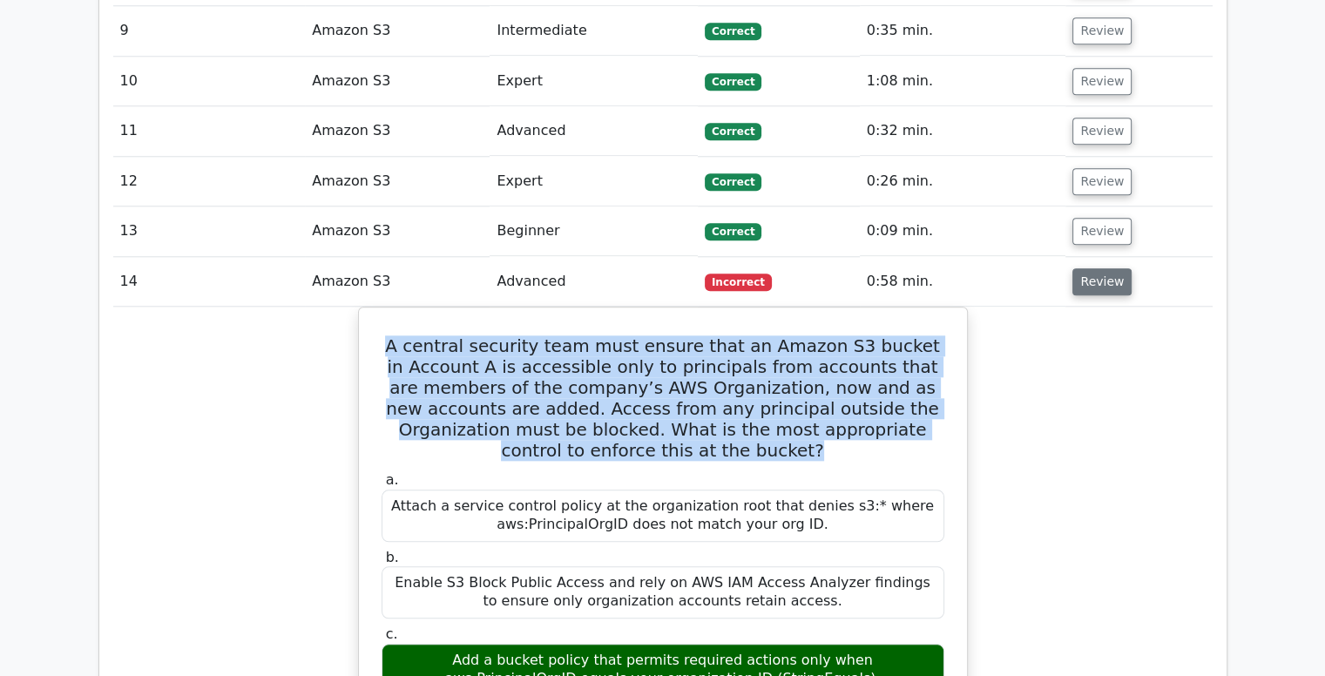
click at [1096, 268] on button "Review" at bounding box center [1101, 281] width 59 height 27
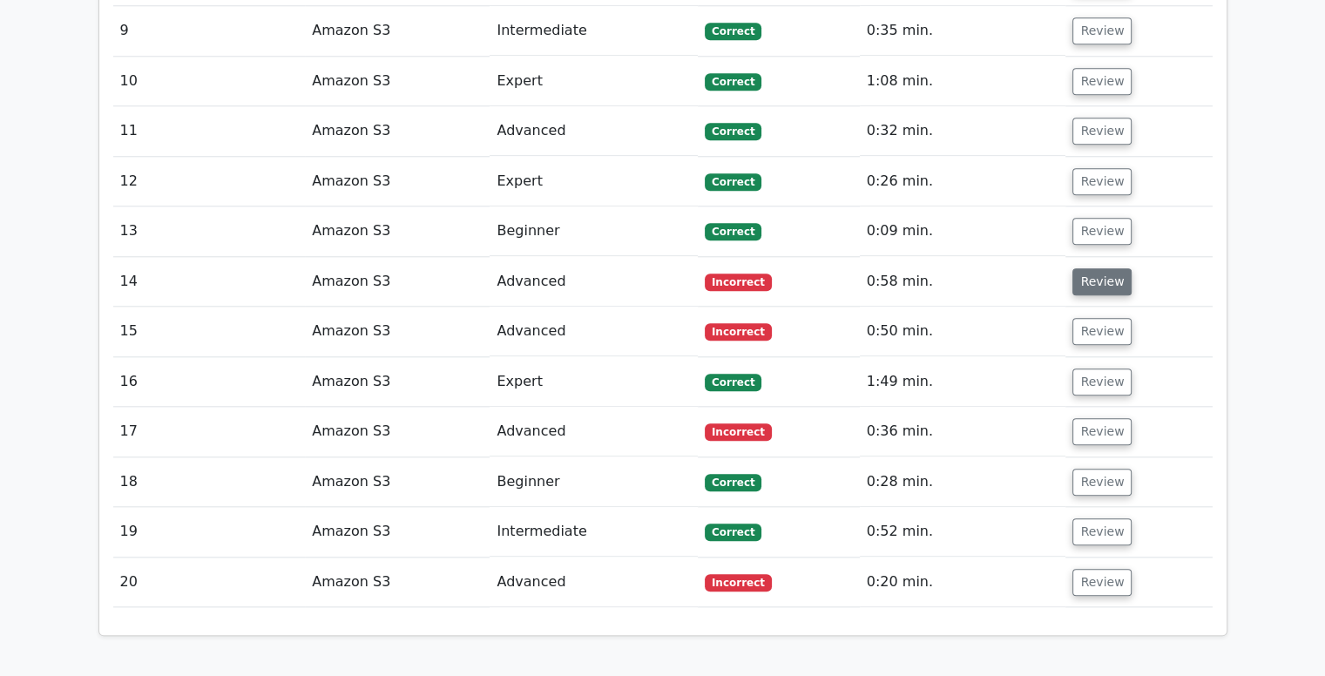
click at [1100, 268] on button "Review" at bounding box center [1101, 281] width 59 height 27
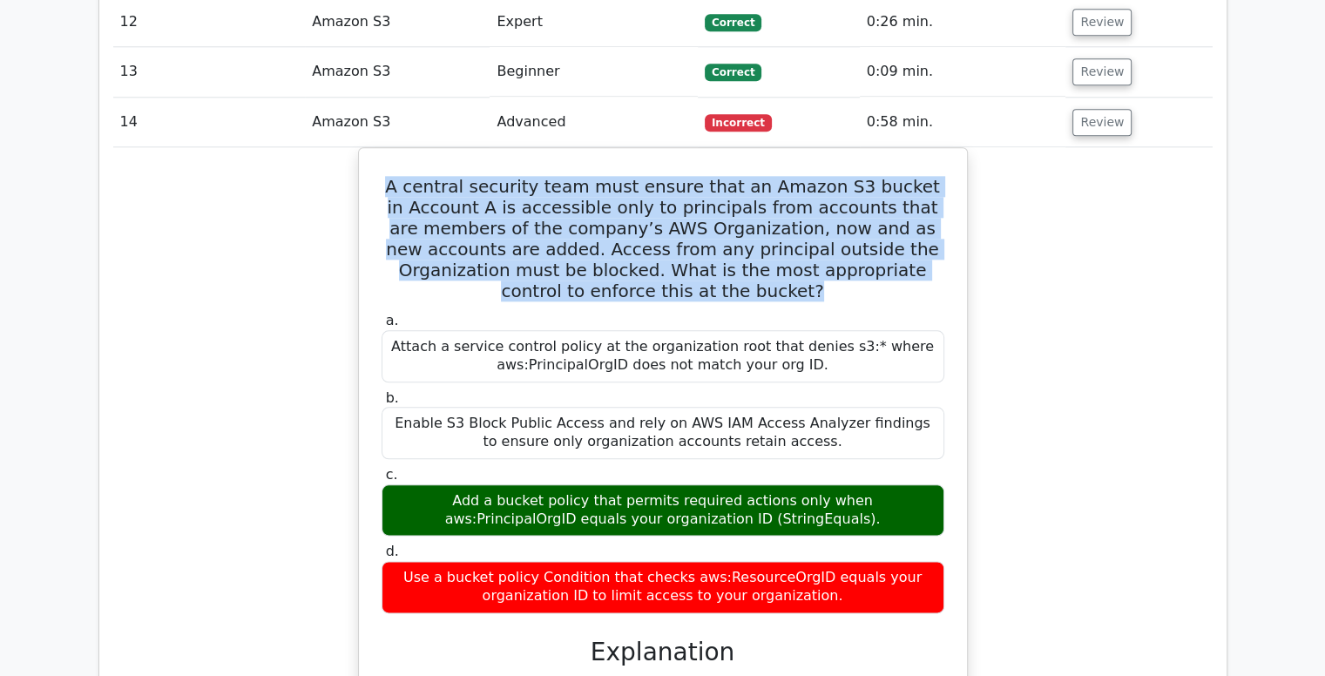
scroll to position [1949, 0]
